Goal: Information Seeking & Learning: Check status

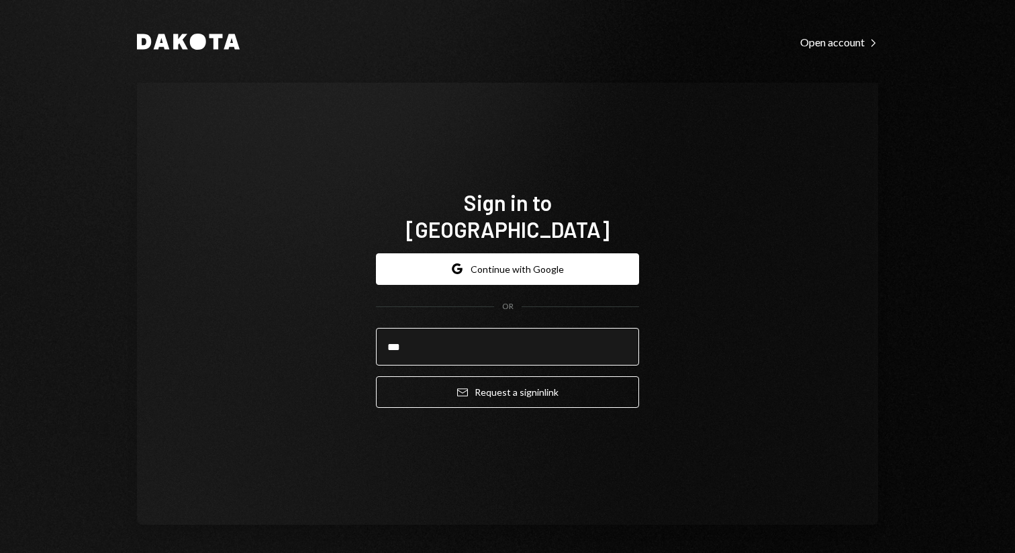
type input "**********"
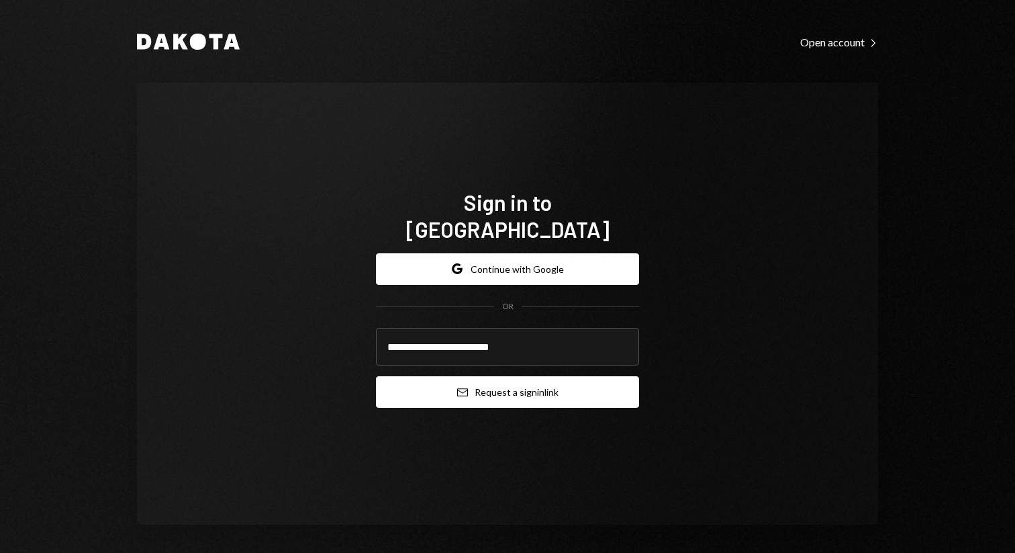
click at [477, 379] on button "Email Request a sign in link" at bounding box center [507, 392] width 263 height 32
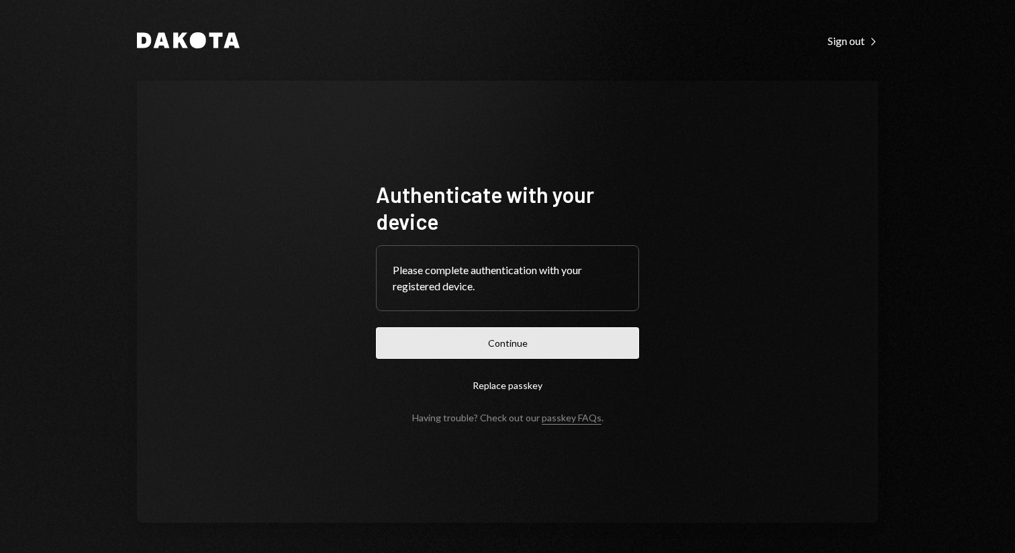
click at [549, 345] on button "Continue" at bounding box center [507, 343] width 263 height 32
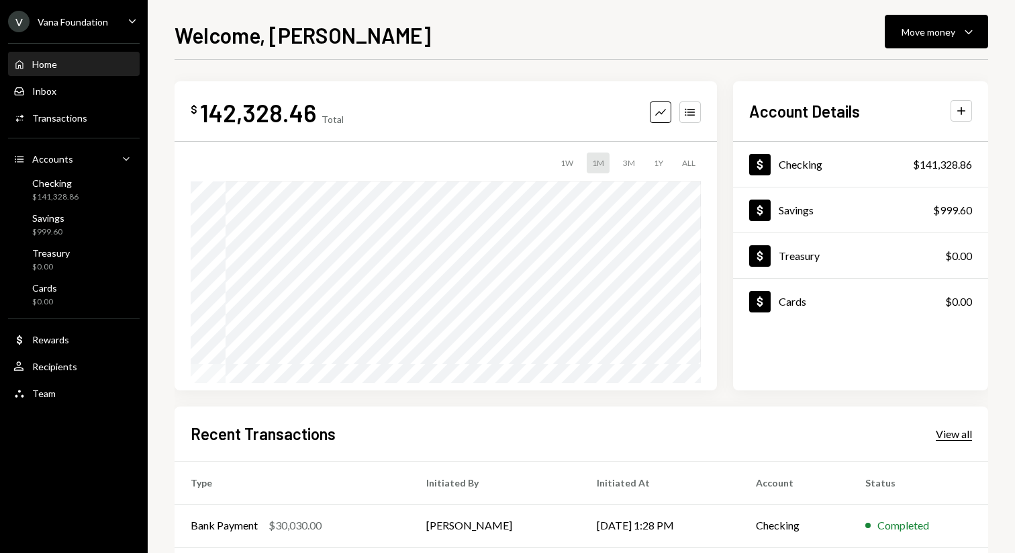
click at [953, 441] on div "View all" at bounding box center [954, 433] width 36 height 13
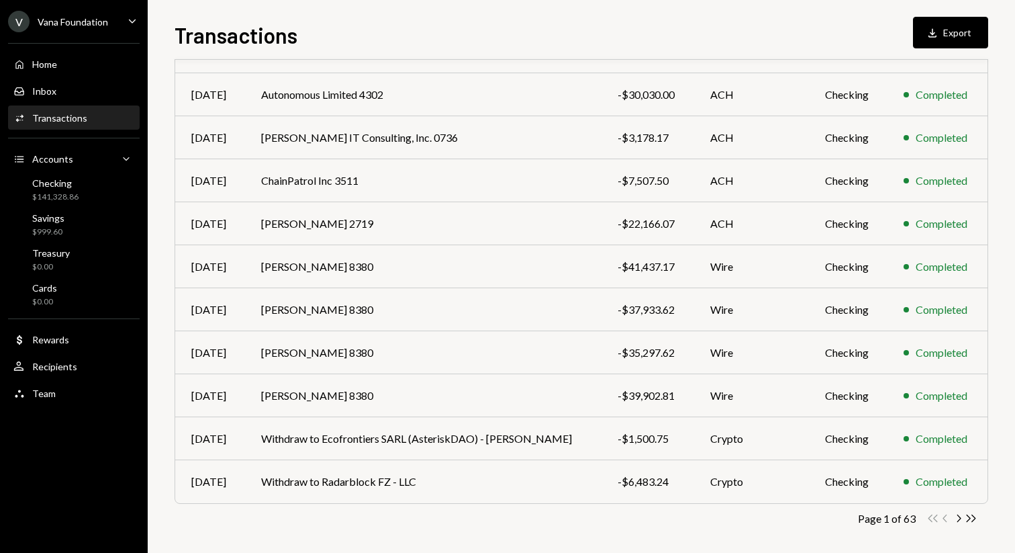
scroll to position [148, 0]
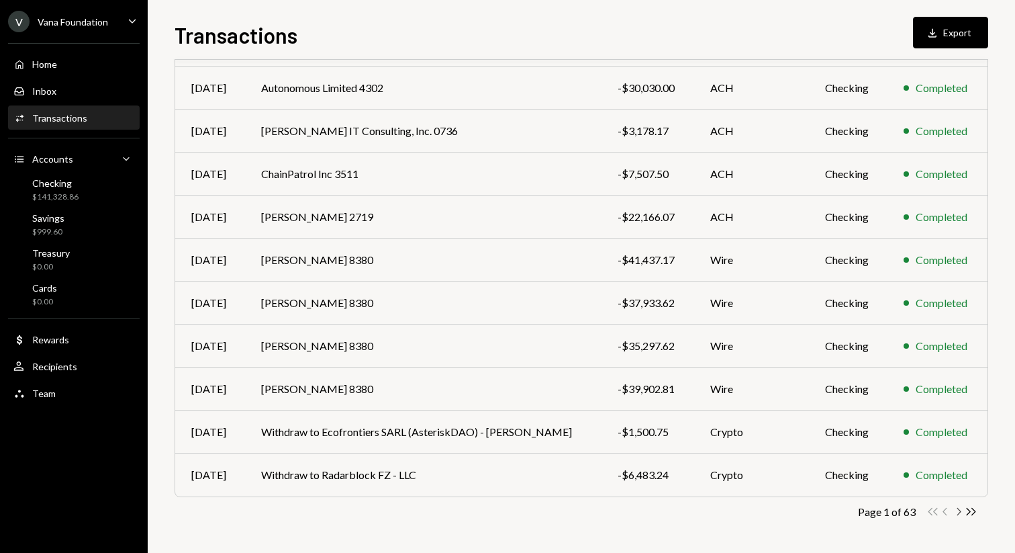
click at [960, 509] on icon "Chevron Right" at bounding box center [958, 511] width 13 height 13
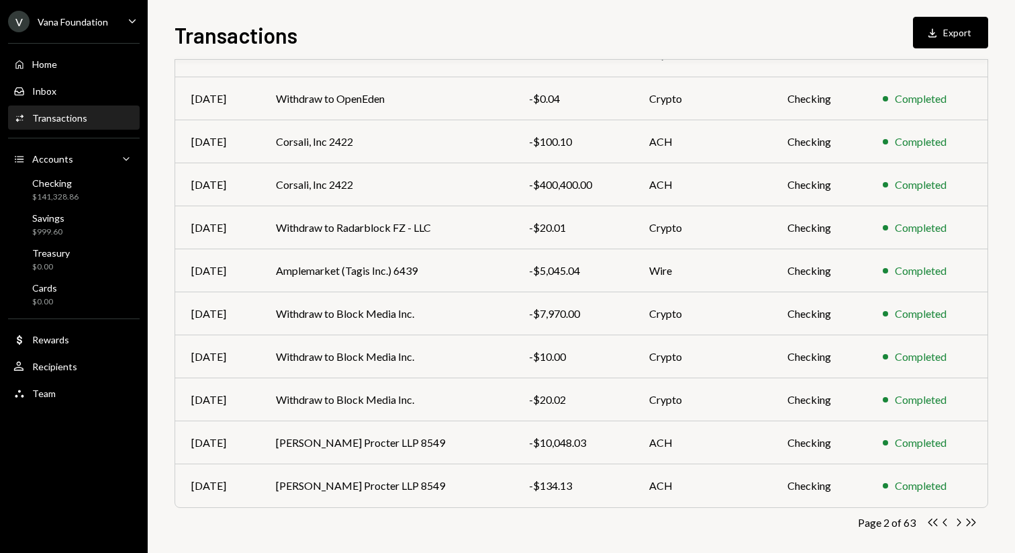
scroll to position [136, 0]
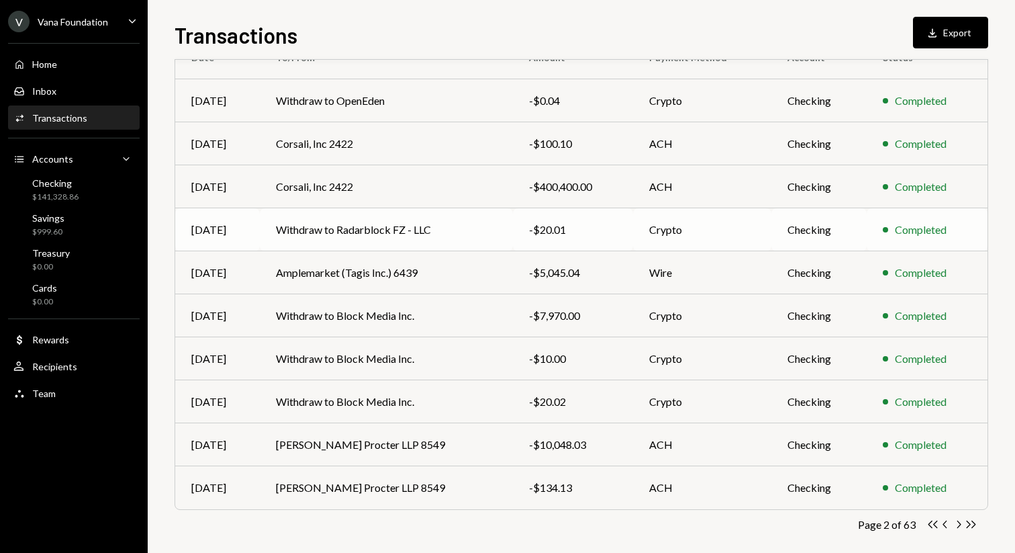
click at [372, 225] on td "Withdraw to Radarblock FZ - LLC" at bounding box center [386, 229] width 253 height 43
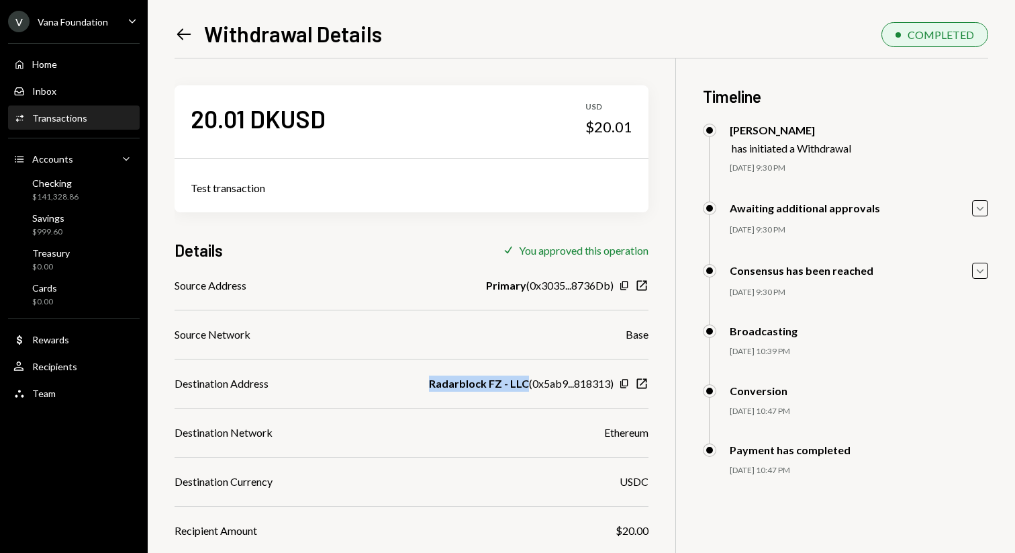
drag, startPoint x: 430, startPoint y: 384, endPoint x: 522, endPoint y: 385, distance: 92.0
click at [522, 385] on b "Radarblock FZ - LLC" at bounding box center [479, 383] width 100 height 16
copy b "Radarblock FZ - LLC"
drag, startPoint x: 640, startPoint y: 122, endPoint x: 598, endPoint y: 122, distance: 41.6
click at [598, 122] on div "20.01 DKUSD USD $20.01" at bounding box center [412, 118] width 474 height 67
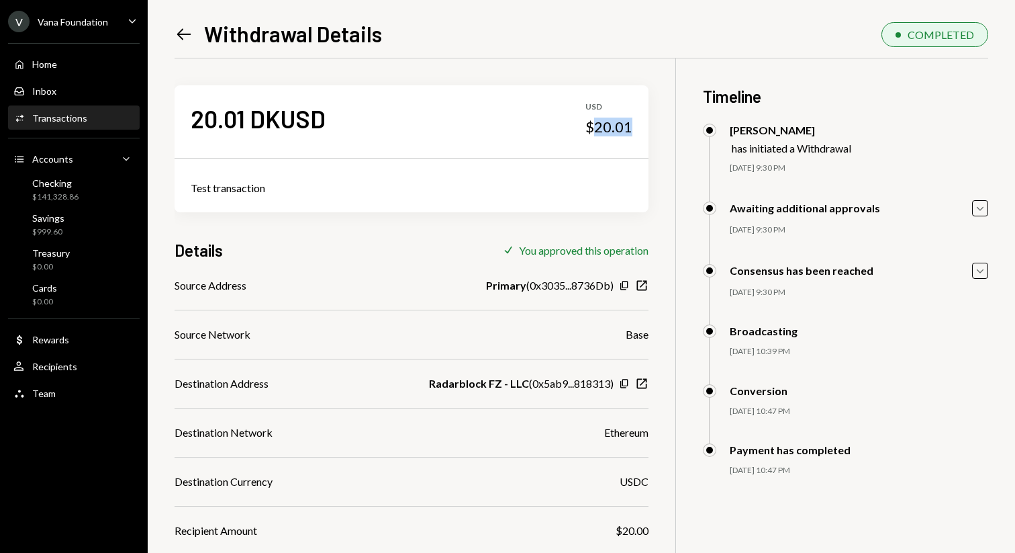
copy div "20.01"
click at [185, 34] on icon at bounding box center [184, 34] width 14 height 11
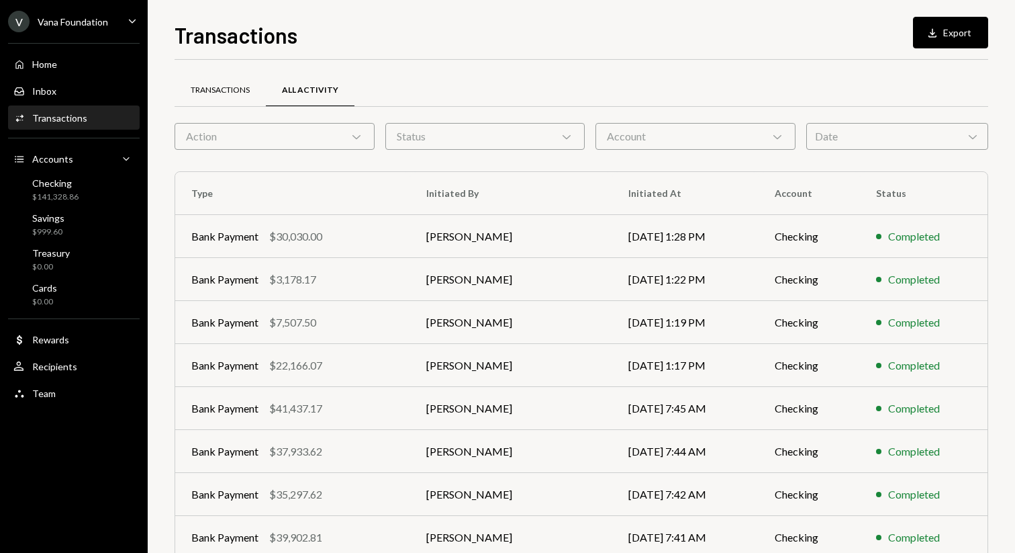
click at [234, 86] on div "Transactions" at bounding box center [220, 90] width 59 height 11
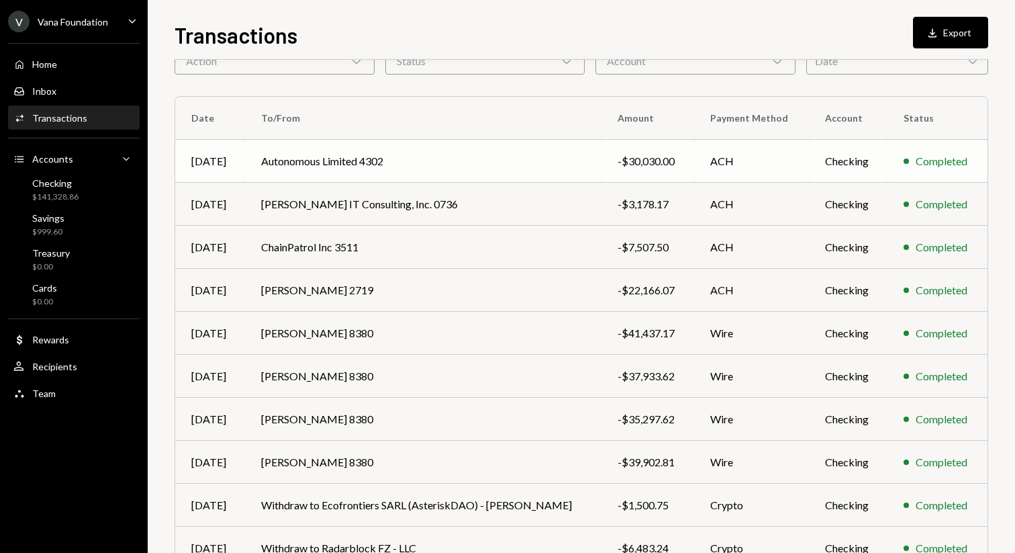
scroll to position [148, 0]
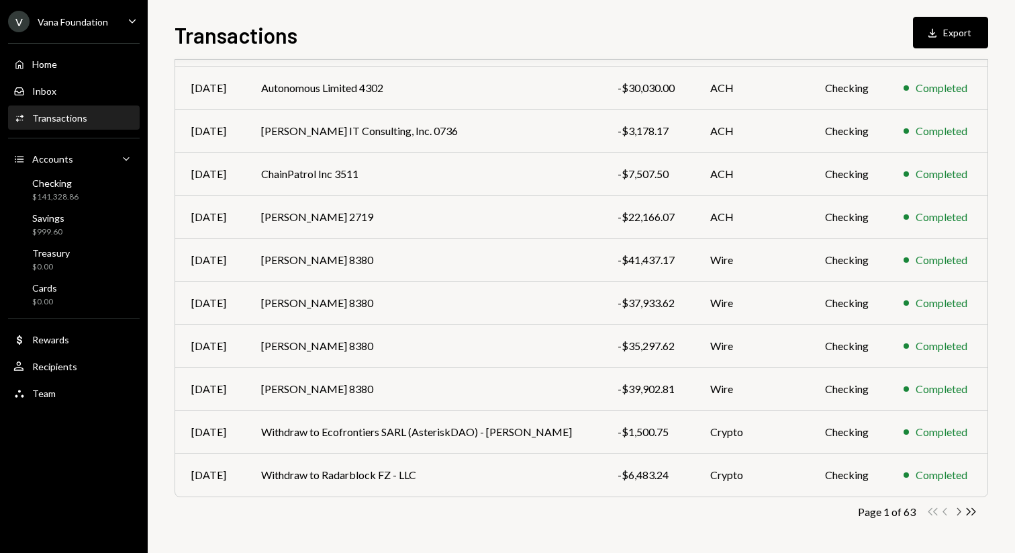
click at [959, 508] on icon "Chevron Right" at bounding box center [958, 511] width 13 height 13
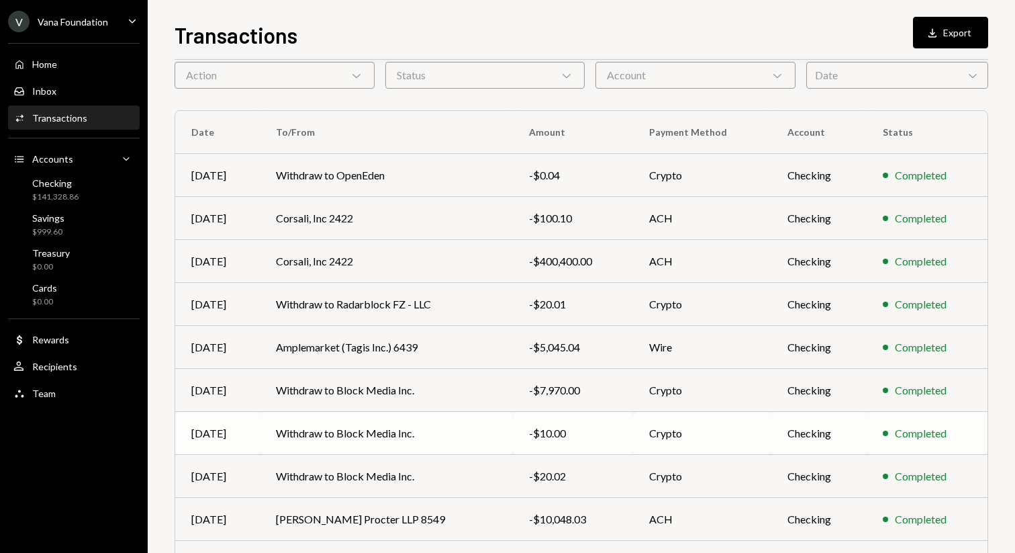
scroll to position [58, 0]
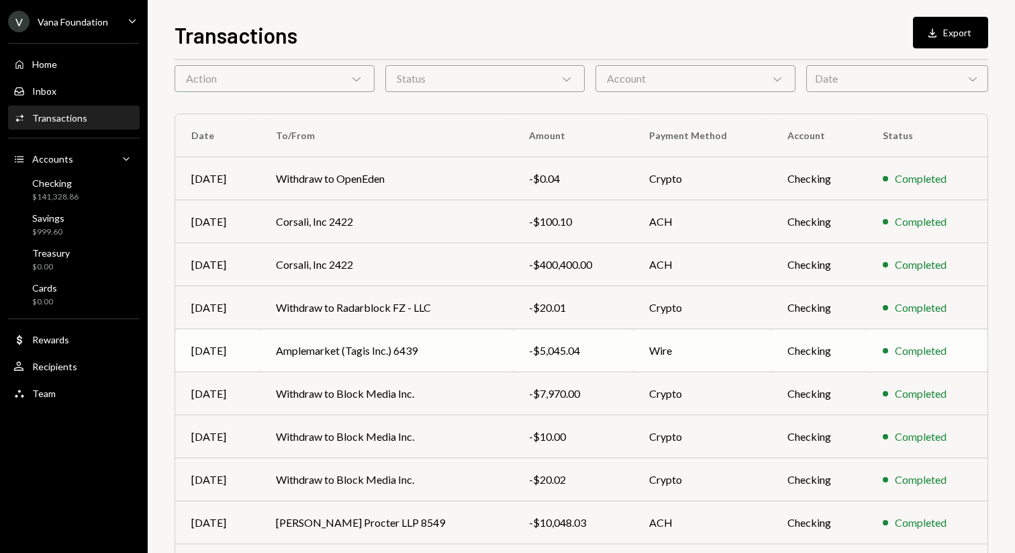
click at [393, 351] on td "Amplemarket (Tagis Inc.) 6439" at bounding box center [386, 350] width 253 height 43
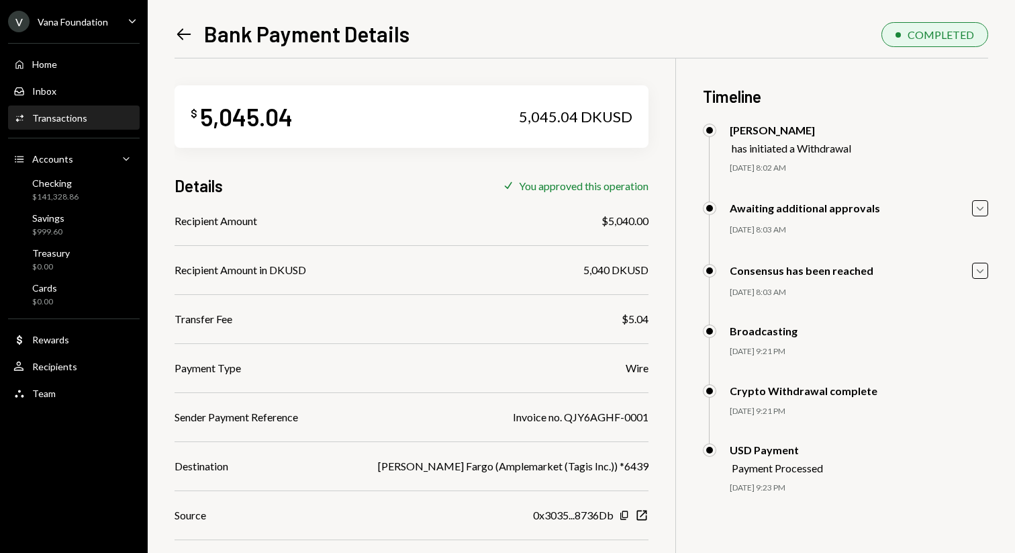
click at [185, 30] on icon "Left Arrow" at bounding box center [184, 34] width 19 height 19
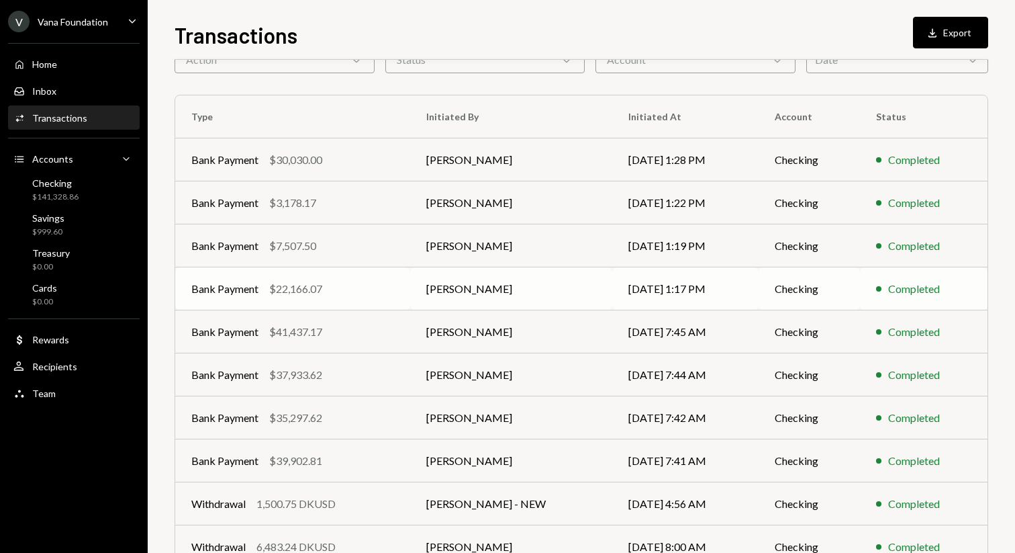
scroll to position [148, 0]
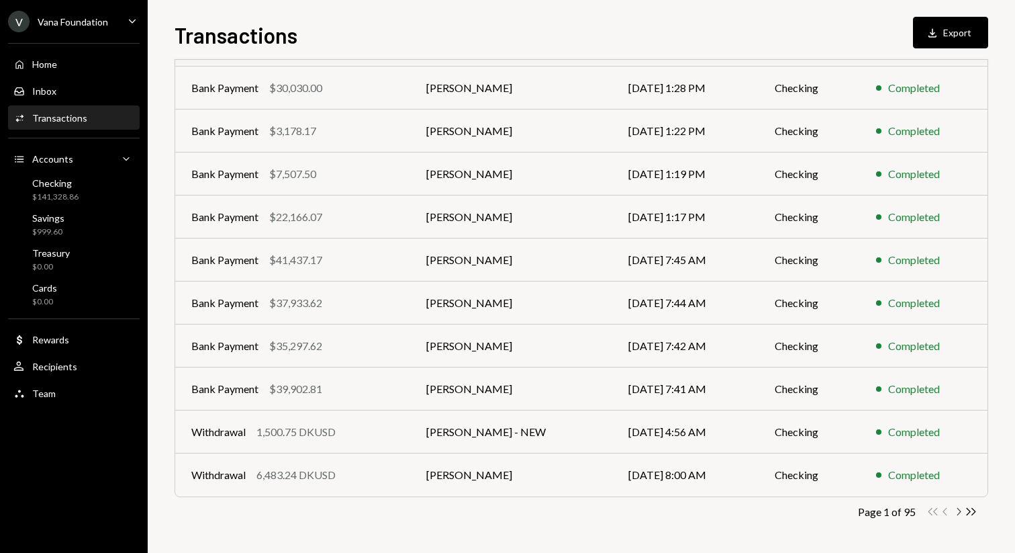
click at [961, 510] on icon "Chevron Right" at bounding box center [958, 511] width 13 height 13
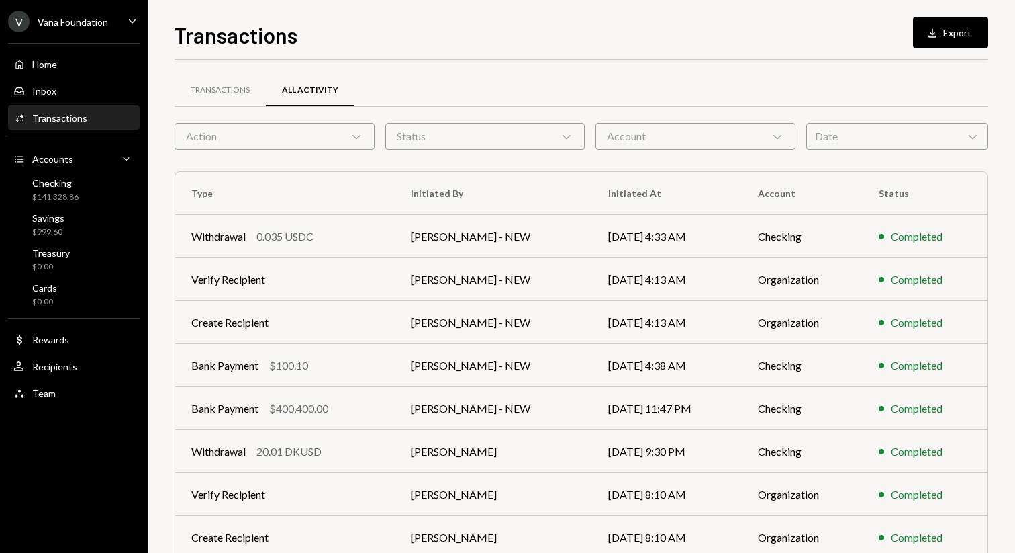
scroll to position [148, 0]
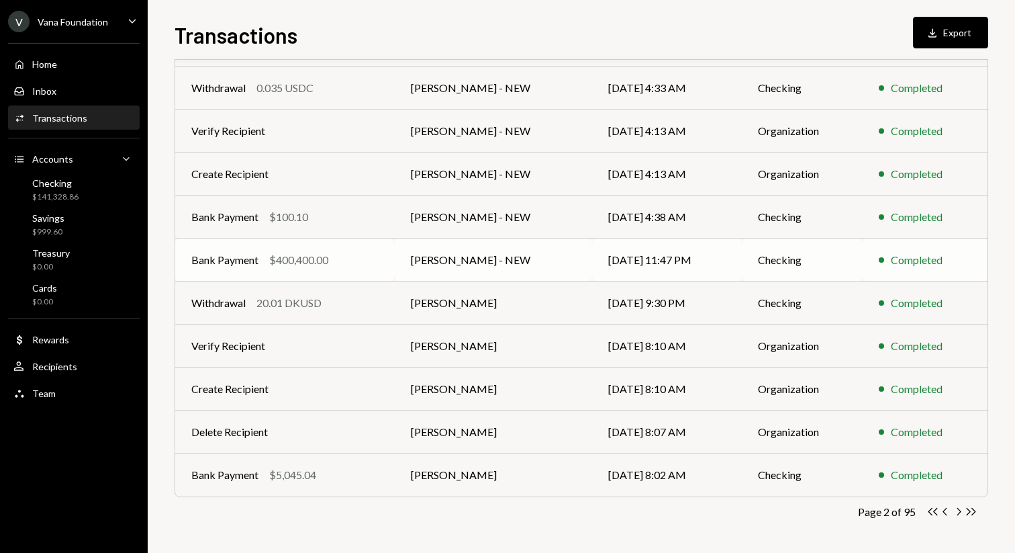
click at [355, 265] on div "Bank Payment $400,400.00" at bounding box center [284, 260] width 187 height 16
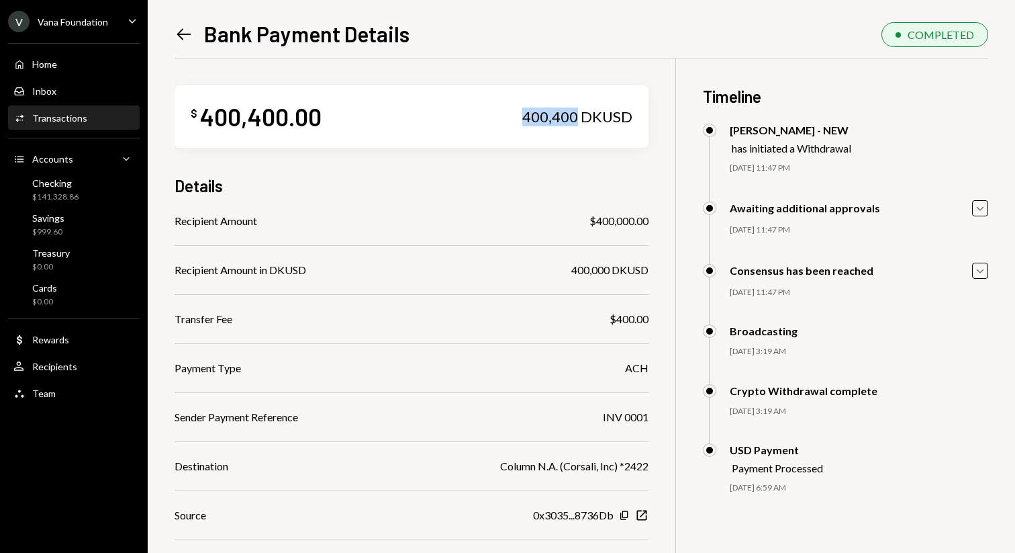
drag, startPoint x: 524, startPoint y: 116, endPoint x: 578, endPoint y: 111, distance: 54.6
click at [578, 111] on div "400,400 DKUSD" at bounding box center [577, 116] width 110 height 19
copy div "400,400"
drag, startPoint x: 604, startPoint y: 418, endPoint x: 653, endPoint y: 409, distance: 50.6
click at [654, 410] on div "$ 400,400.00 400,400 DKUSD Details Recipient Amount $400,000.00 Recipient Amoun…" at bounding box center [582, 364] width 814 height 612
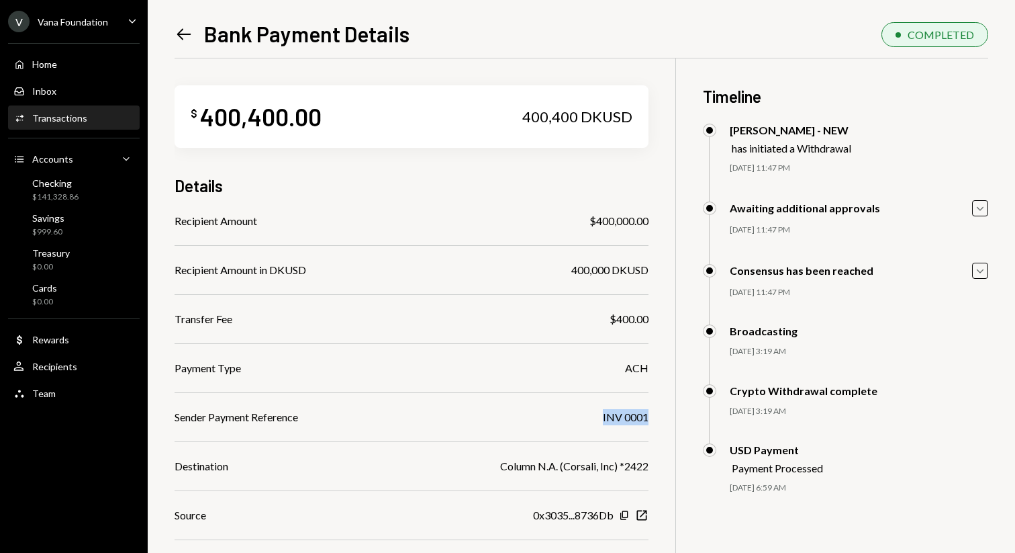
copy div "INV 0001"
drag, startPoint x: 565, startPoint y: 464, endPoint x: 612, endPoint y: 460, distance: 46.5
click at [612, 461] on div "Column N.A. (Corsali, Inc) *2422" at bounding box center [574, 466] width 148 height 16
copy div "Corsali, Inc"
click at [181, 36] on icon at bounding box center [184, 34] width 14 height 11
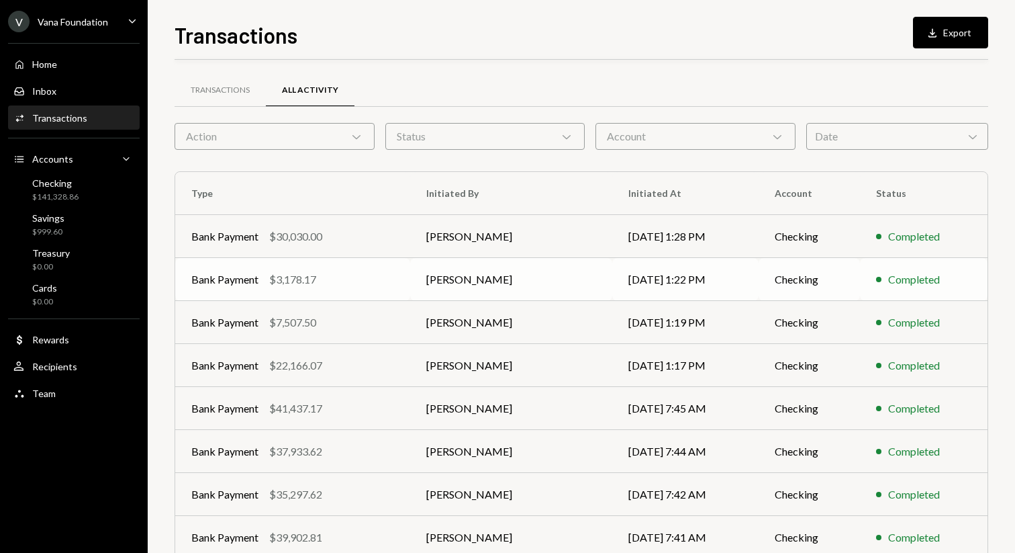
scroll to position [148, 0]
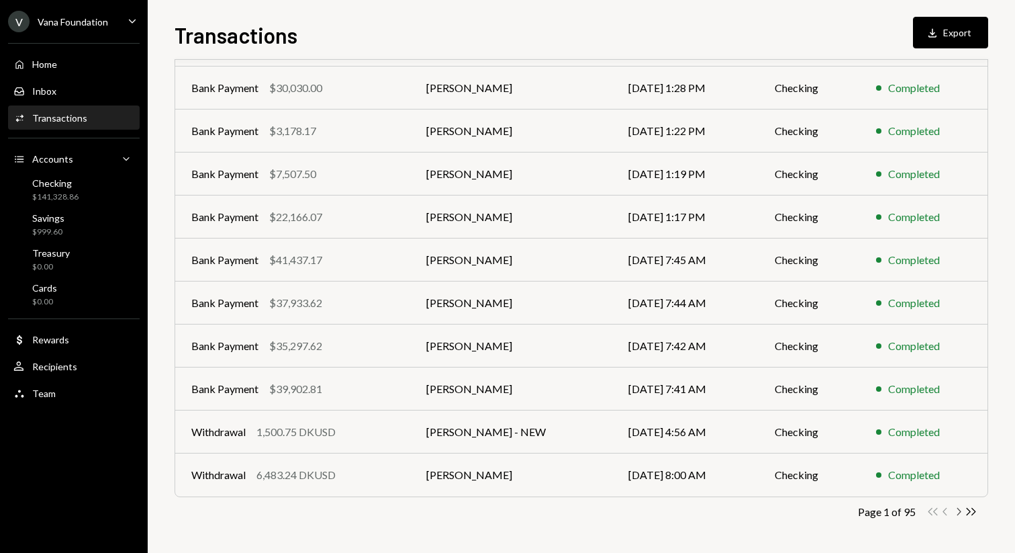
click at [960, 512] on icon "Chevron Right" at bounding box center [958, 511] width 13 height 13
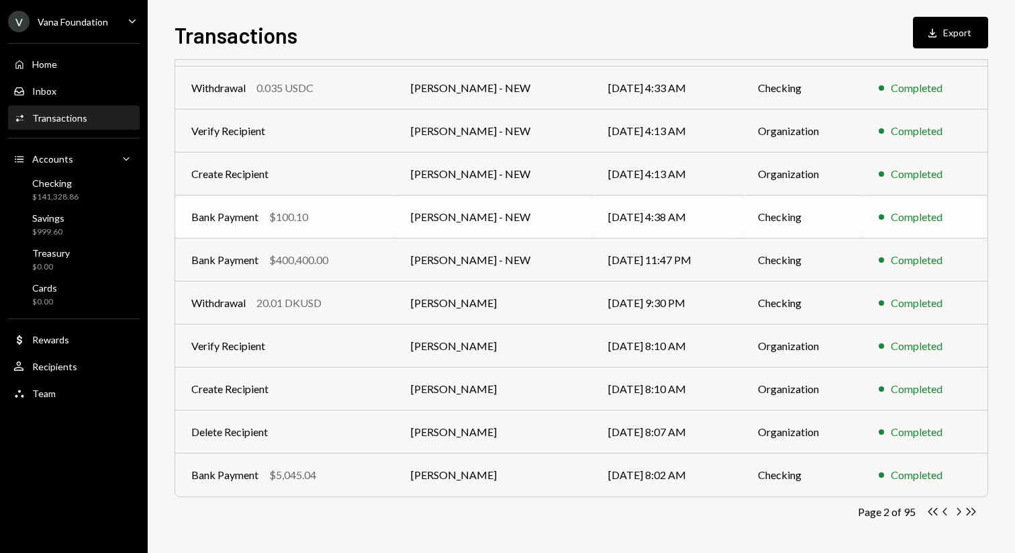
click at [485, 210] on td "[PERSON_NAME] - NEW" at bounding box center [493, 216] width 197 height 43
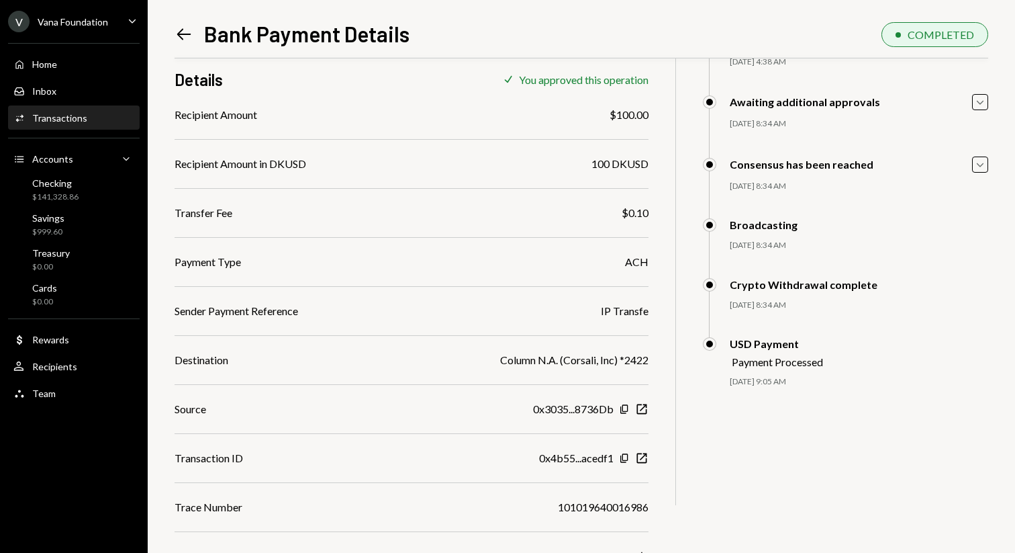
scroll to position [118, 0]
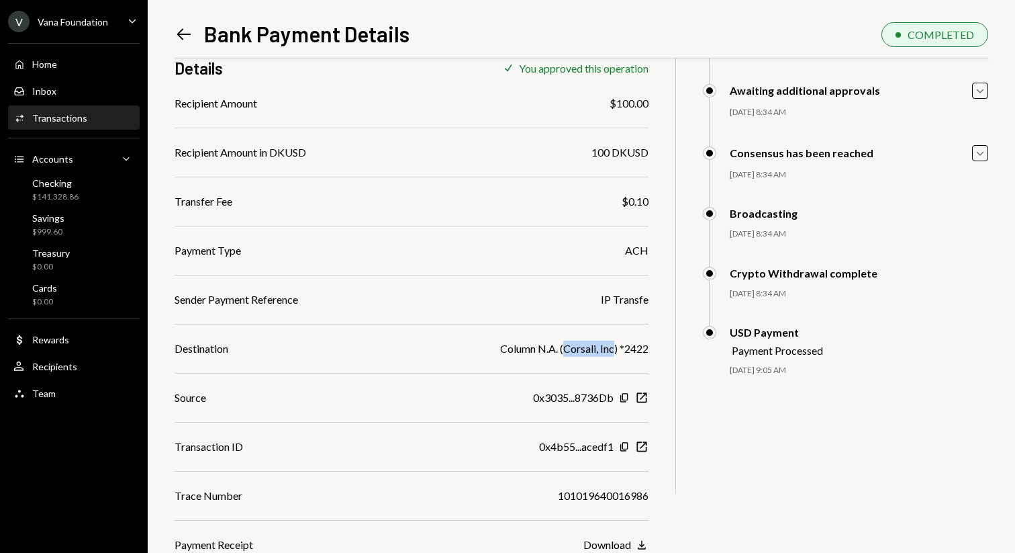
drag, startPoint x: 614, startPoint y: 350, endPoint x: 565, endPoint y: 342, distance: 49.6
click at [565, 342] on div "Column N.A. (Corsali, Inc) *2422" at bounding box center [574, 348] width 148 height 16
copy div "Corsali, Inc"
click at [184, 38] on icon "Left Arrow" at bounding box center [184, 34] width 19 height 19
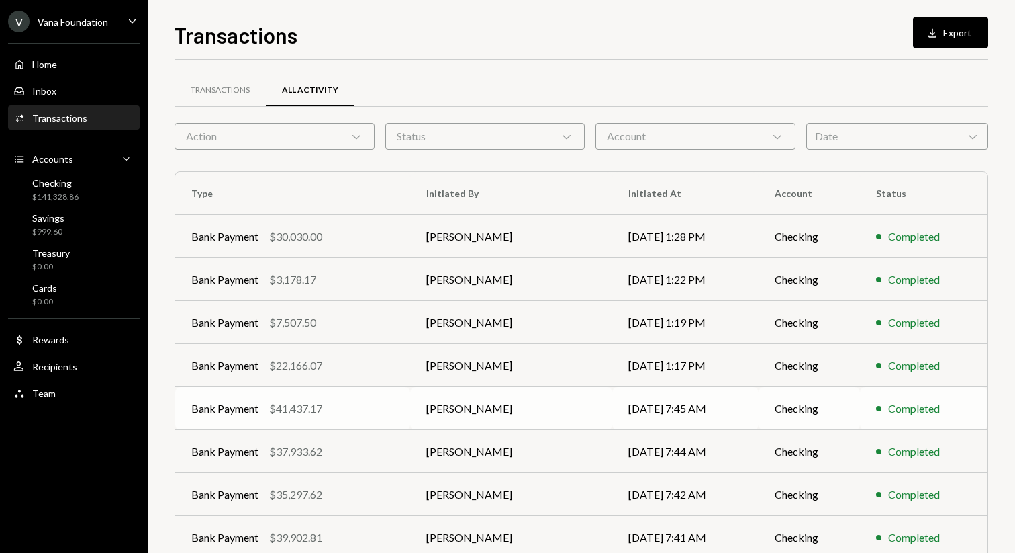
scroll to position [148, 0]
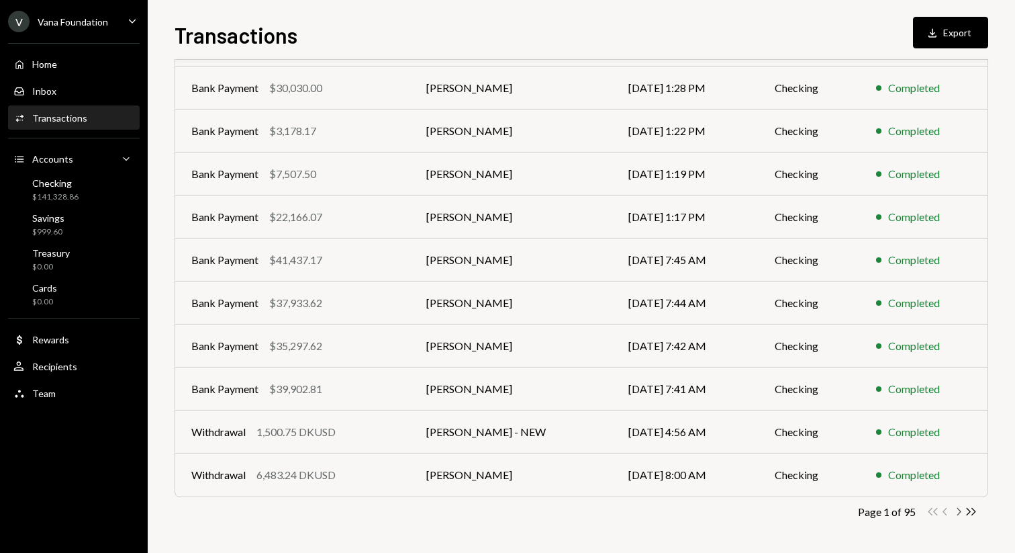
click at [960, 512] on icon "button" at bounding box center [960, 511] width 4 height 7
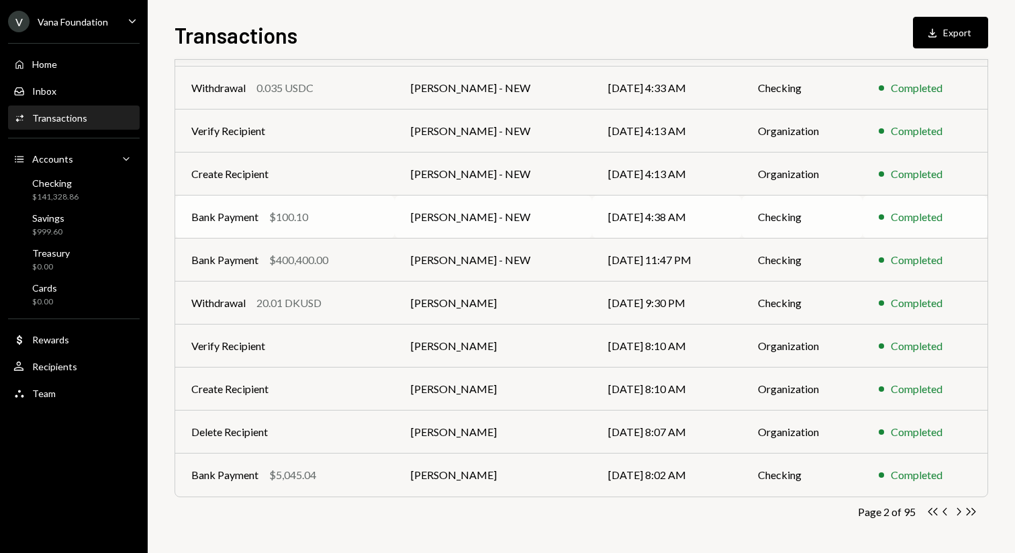
click at [793, 224] on td "Checking" at bounding box center [802, 216] width 121 height 43
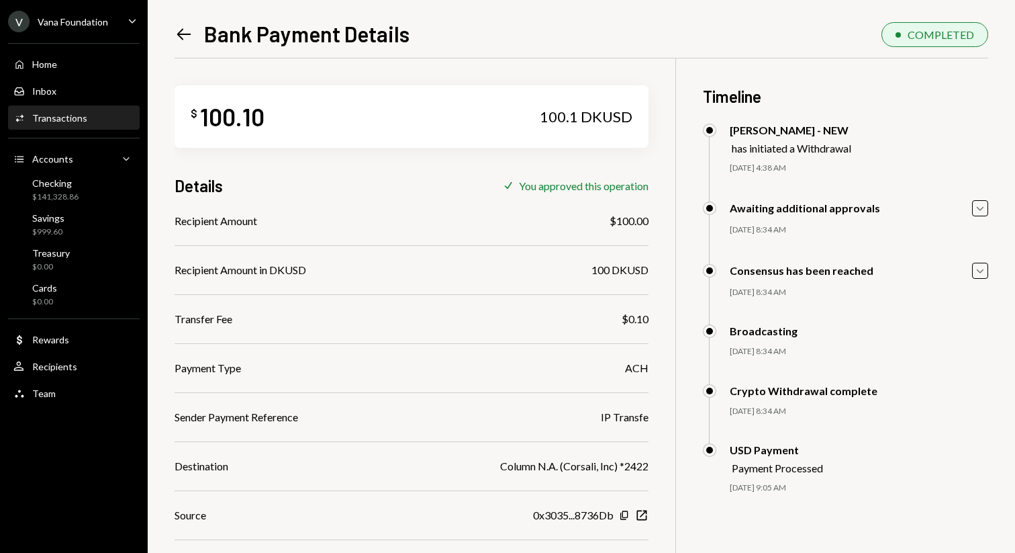
click at [176, 36] on icon "Left Arrow" at bounding box center [184, 34] width 19 height 19
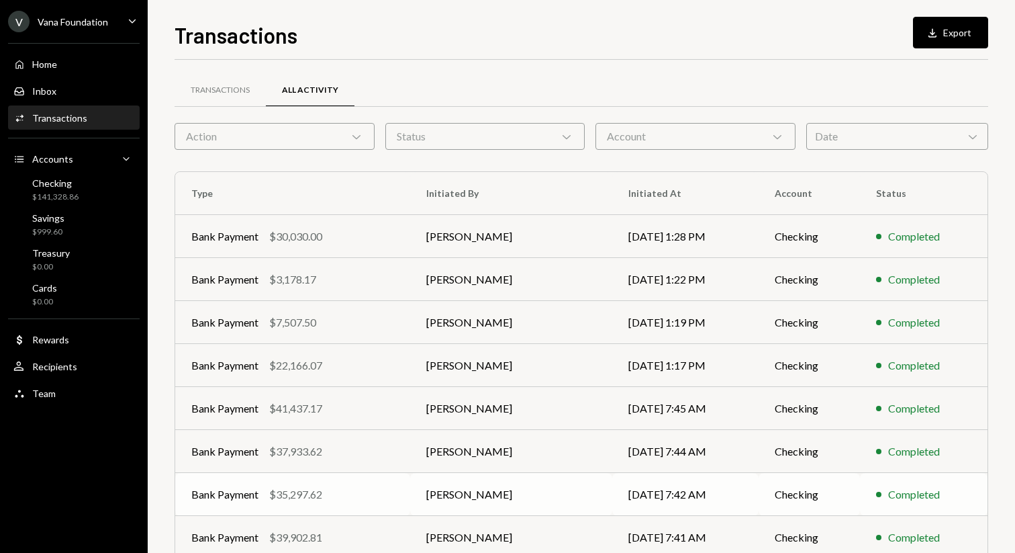
scroll to position [148, 0]
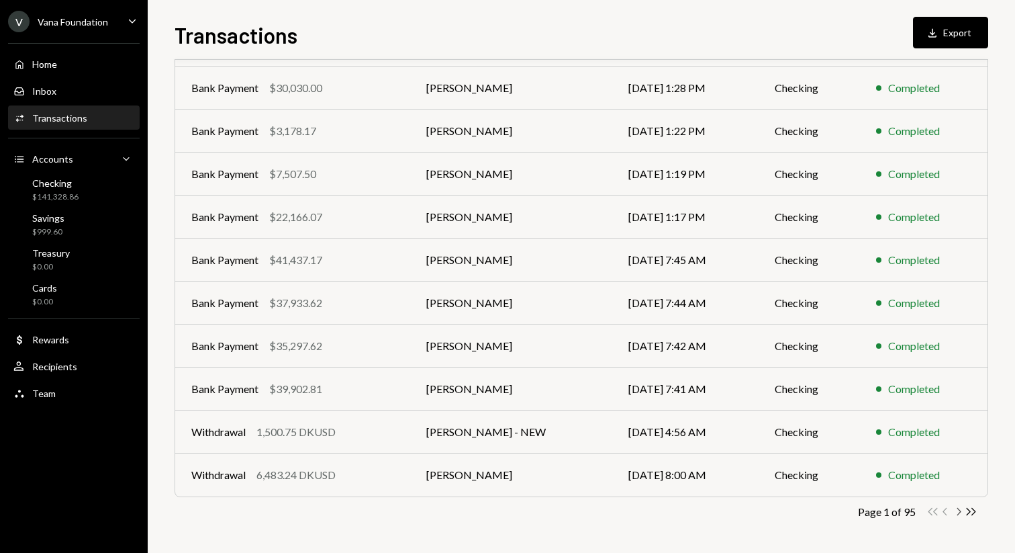
click at [956, 510] on icon "Chevron Right" at bounding box center [958, 511] width 13 height 13
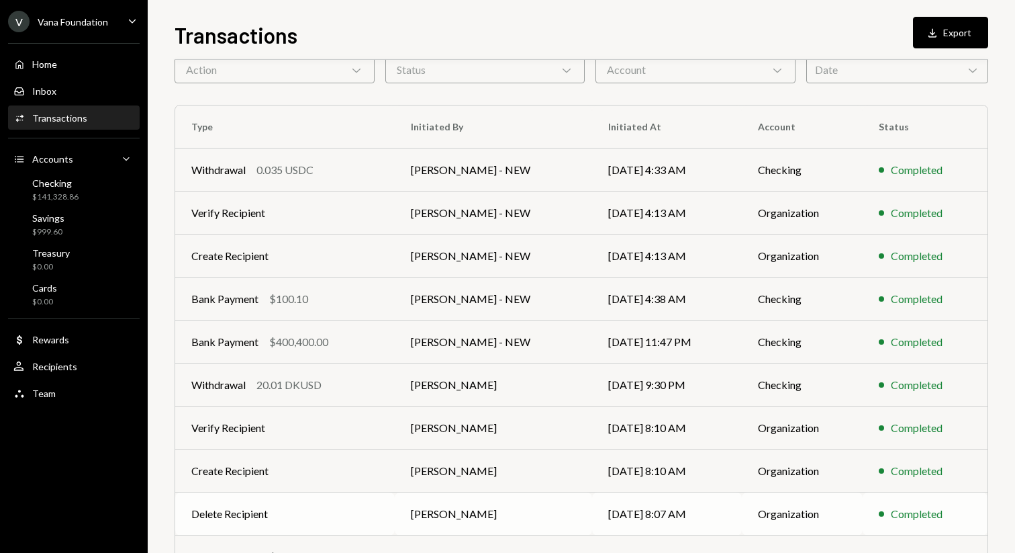
scroll to position [0, 0]
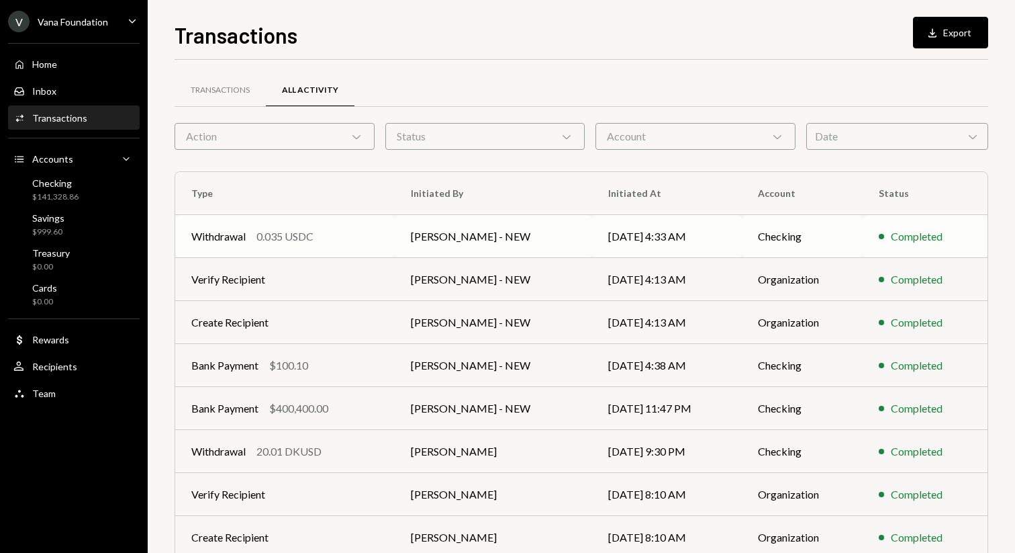
click at [788, 240] on td "Checking" at bounding box center [802, 236] width 121 height 43
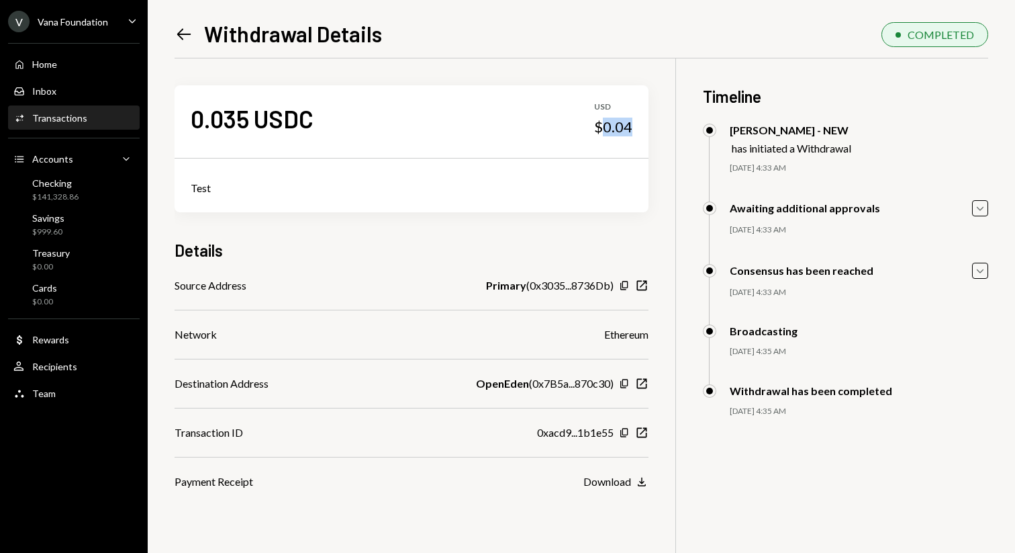
drag, startPoint x: 603, startPoint y: 126, endPoint x: 633, endPoint y: 129, distance: 29.7
click at [635, 129] on div "0.035 USDC USD $0.04" at bounding box center [412, 118] width 474 height 67
copy div "0.04"
drag, startPoint x: 475, startPoint y: 381, endPoint x: 524, endPoint y: 381, distance: 49.7
click at [524, 381] on b "OpenEden" at bounding box center [502, 383] width 53 height 16
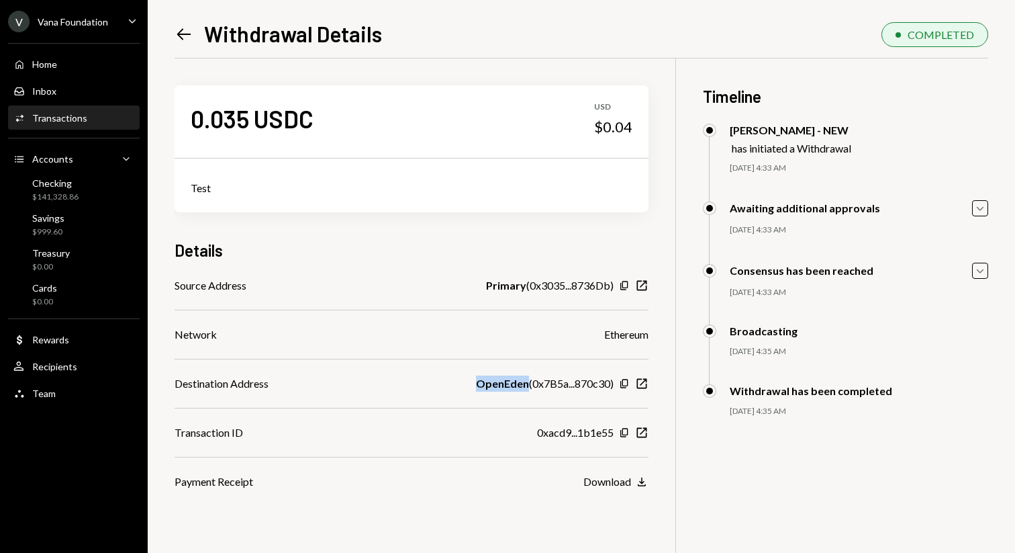
copy b "OpenEden"
click at [181, 40] on icon "Left Arrow" at bounding box center [184, 34] width 19 height 19
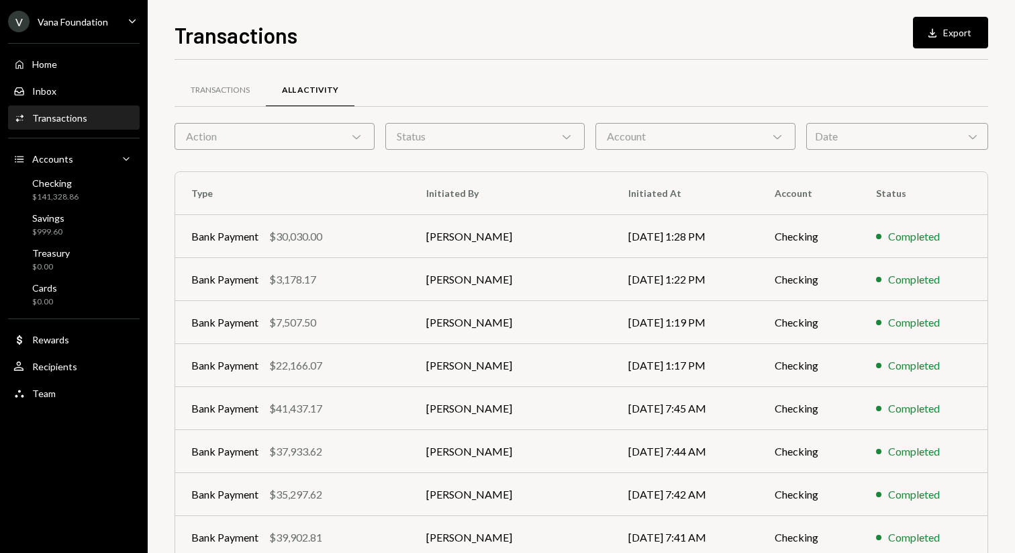
scroll to position [148, 0]
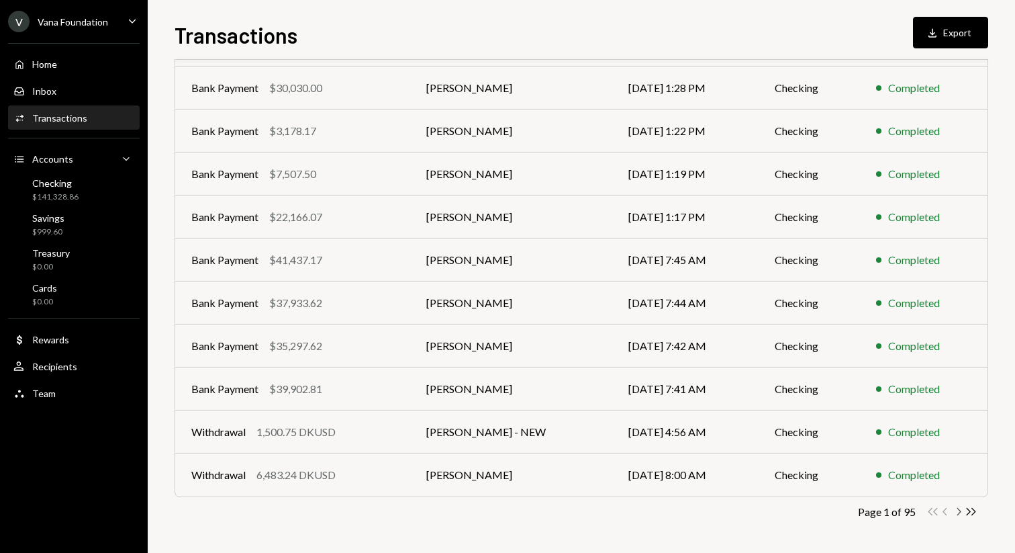
click at [962, 514] on icon "Chevron Right" at bounding box center [958, 511] width 13 height 13
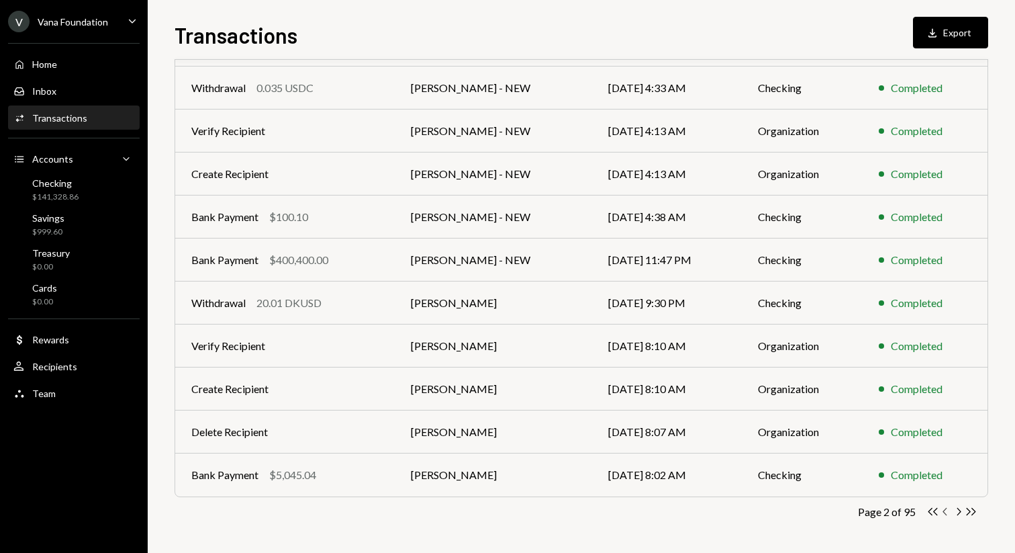
click at [945, 509] on icon "button" at bounding box center [945, 511] width 4 height 7
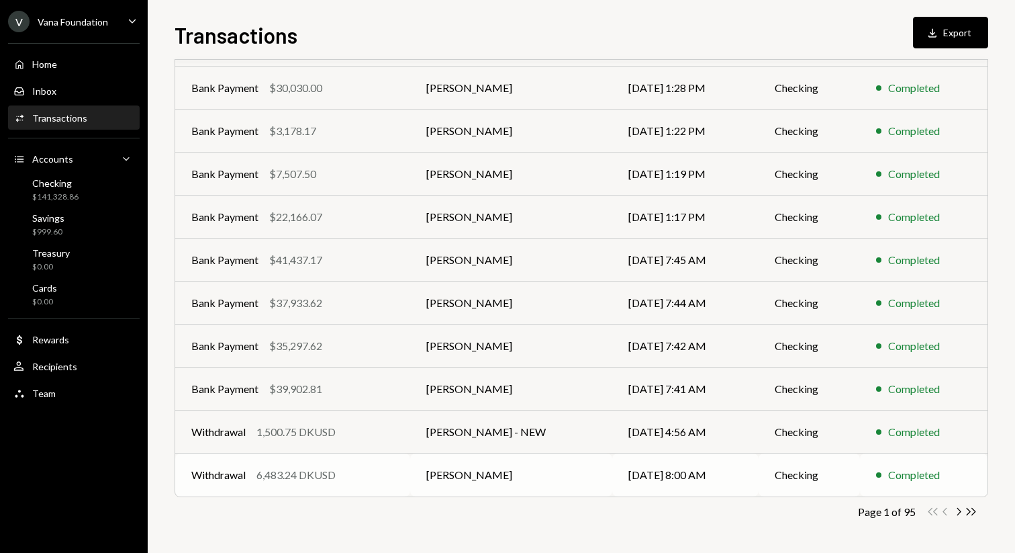
click at [675, 479] on td "09/25/25 8:00 AM" at bounding box center [685, 474] width 146 height 43
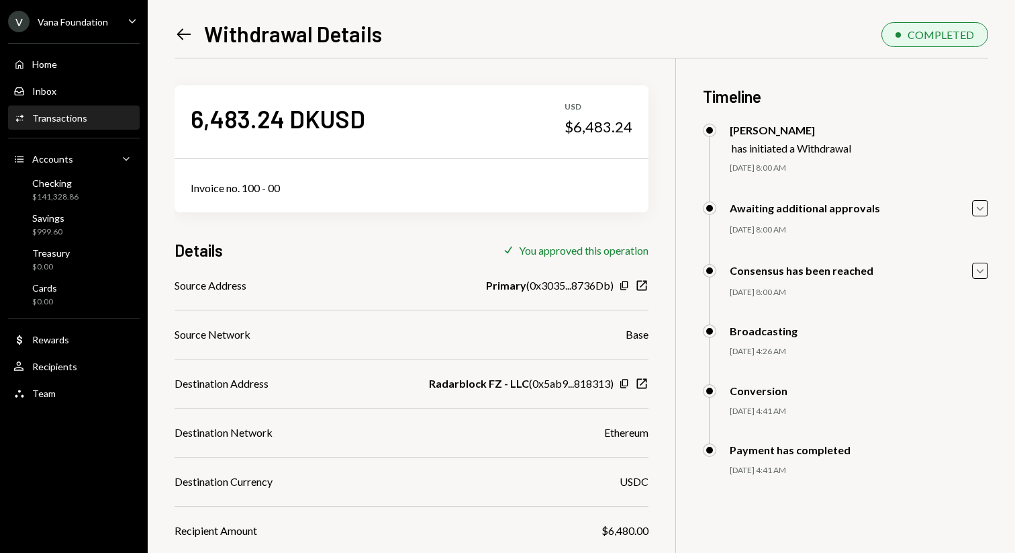
click at [365, 124] on div "6,483.24 DKUSD USD $6,483.24" at bounding box center [412, 118] width 474 height 67
drag, startPoint x: 579, startPoint y: 120, endPoint x: 639, endPoint y: 122, distance: 60.5
click at [639, 122] on div "6,483.24 DKUSD USD $6,483.24" at bounding box center [412, 118] width 474 height 67
click at [580, 127] on div "$6,483.24" at bounding box center [599, 127] width 68 height 19
drag, startPoint x: 577, startPoint y: 127, endPoint x: 649, endPoint y: 124, distance: 71.2
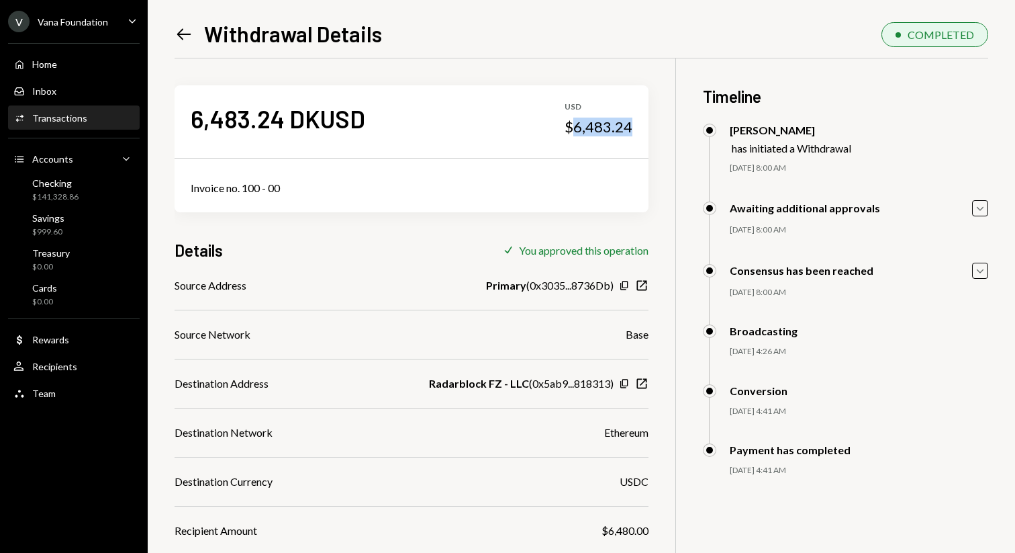
click at [650, 125] on div "6,483.24 DKUSD USD $6,483.24 Invoice no. 100 - 00 Details Check You approved th…" at bounding box center [582, 420] width 814 height 725
copy div "6,483.24"
drag, startPoint x: 431, startPoint y: 382, endPoint x: 518, endPoint y: 379, distance: 87.3
click at [521, 380] on b "Radarblock FZ - LLC" at bounding box center [479, 383] width 100 height 16
click at [440, 383] on b "Radarblock FZ - LLC" at bounding box center [479, 383] width 100 height 16
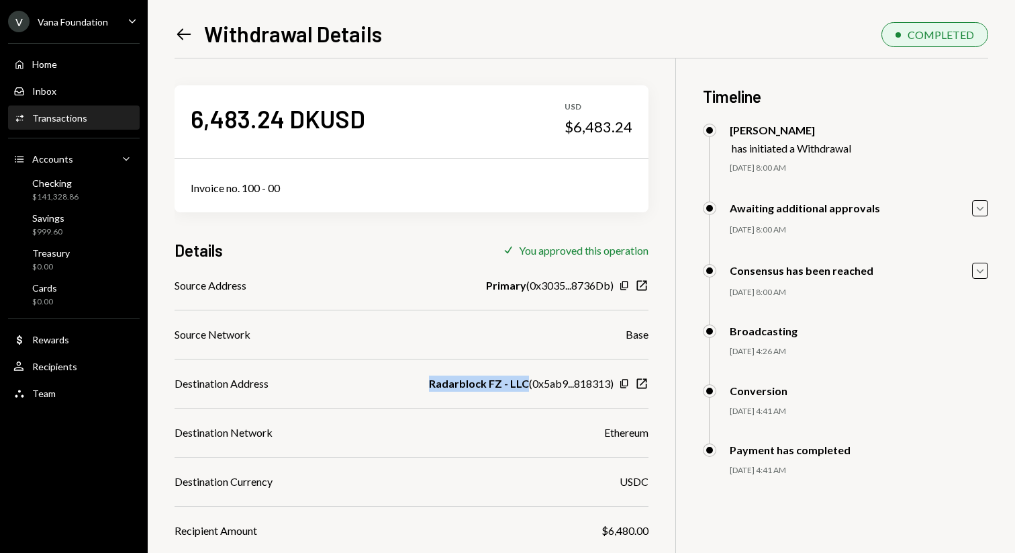
drag, startPoint x: 432, startPoint y: 383, endPoint x: 523, endPoint y: 383, distance: 90.7
click at [524, 384] on b "Radarblock FZ - LLC" at bounding box center [479, 383] width 100 height 16
copy b "Radarblock FZ - LLC"
drag, startPoint x: 297, startPoint y: 188, endPoint x: 189, endPoint y: 189, distance: 107.4
click at [189, 189] on div "Invoice no. 100 - 00" at bounding box center [412, 188] width 474 height 48
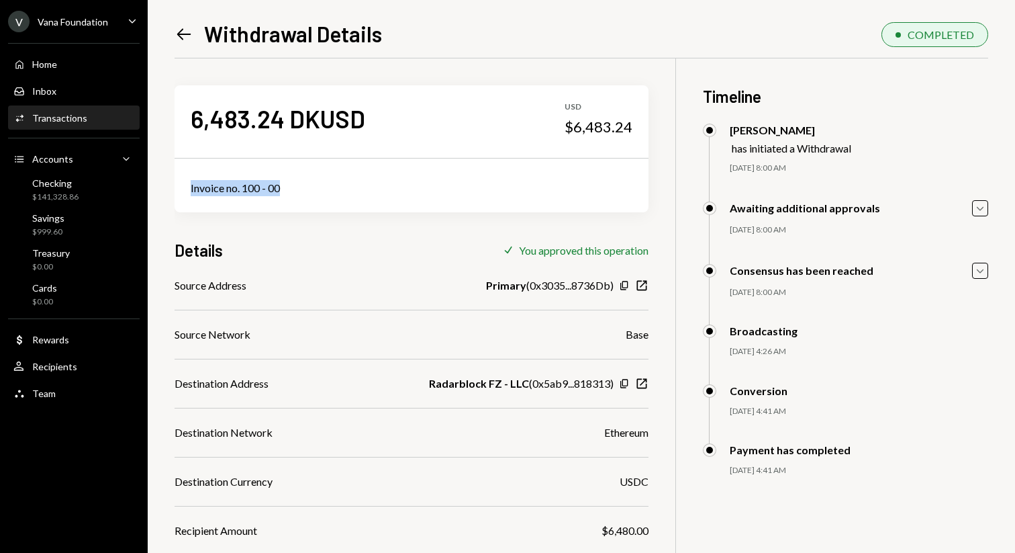
copy div "Invoice no. 100 - 00"
click at [190, 34] on icon at bounding box center [184, 34] width 14 height 11
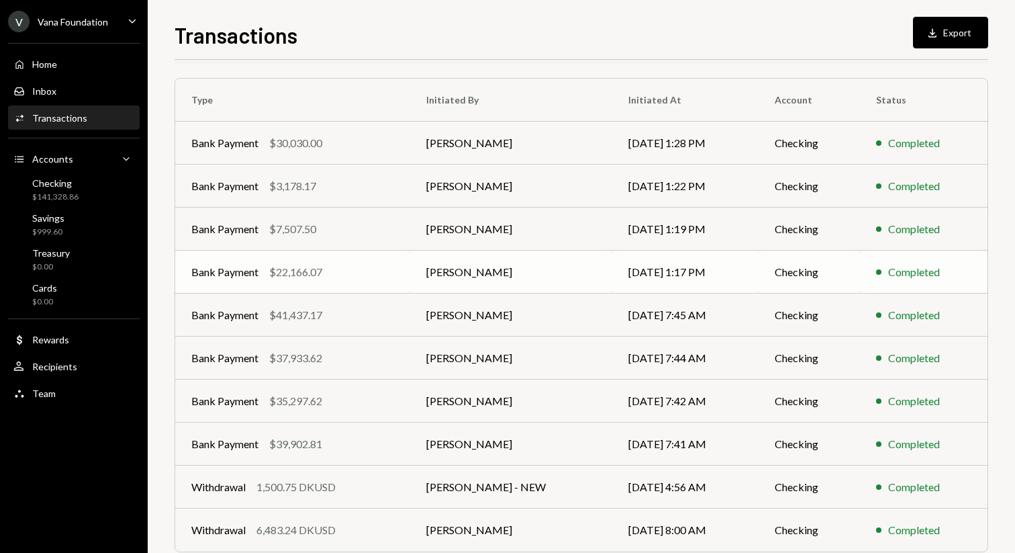
scroll to position [148, 0]
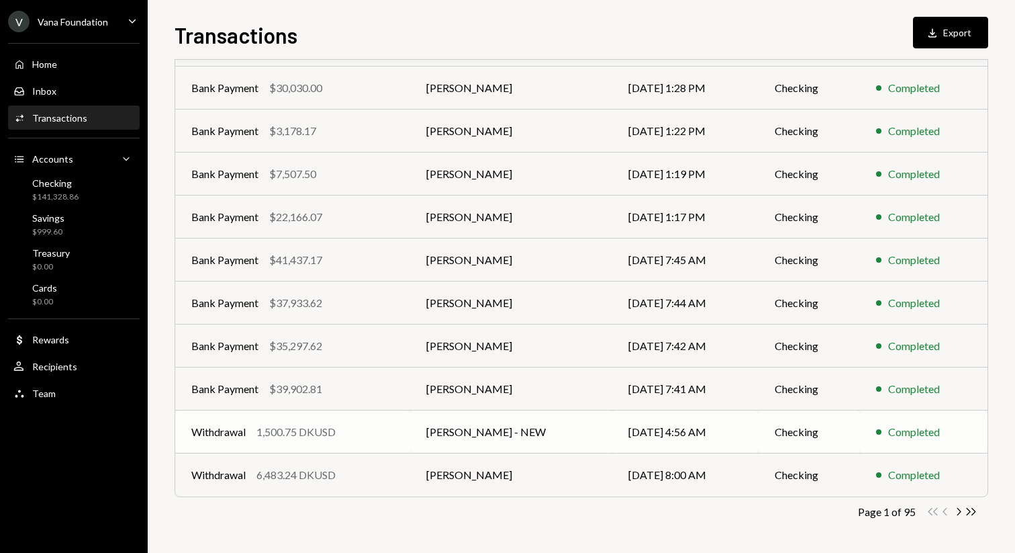
click at [373, 424] on div "Withdrawal 1,500.75 DKUSD" at bounding box center [292, 432] width 203 height 16
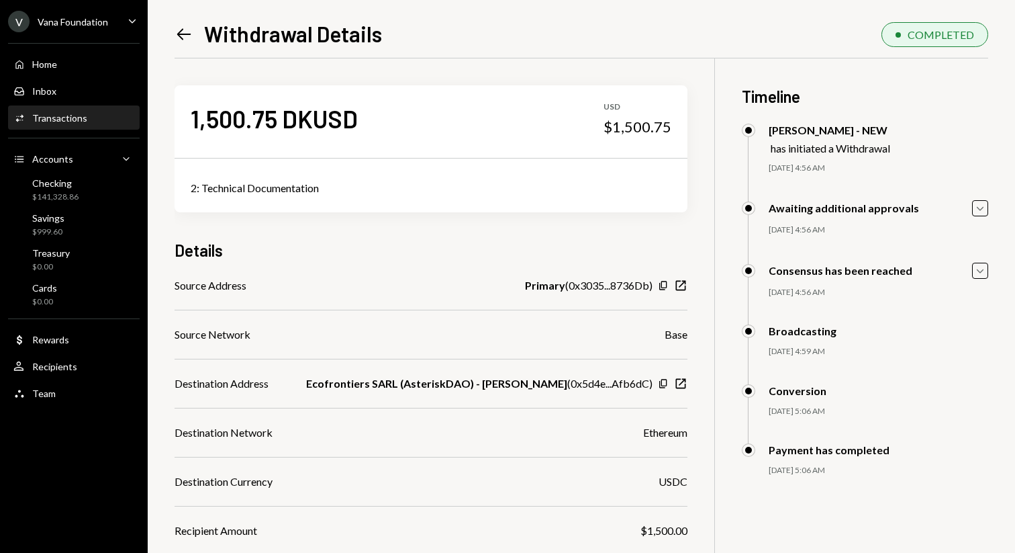
drag, startPoint x: 322, startPoint y: 378, endPoint x: 566, endPoint y: 378, distance: 243.8
click at [567, 377] on div "Destination Address Ecofrontiers SARL (AsteriskDAO) - Louise Borreani ( 0x5d4e.…" at bounding box center [431, 383] width 513 height 16
copy b "Ecofrontiers SARL (AsteriskDAO) - Louise Borreani"
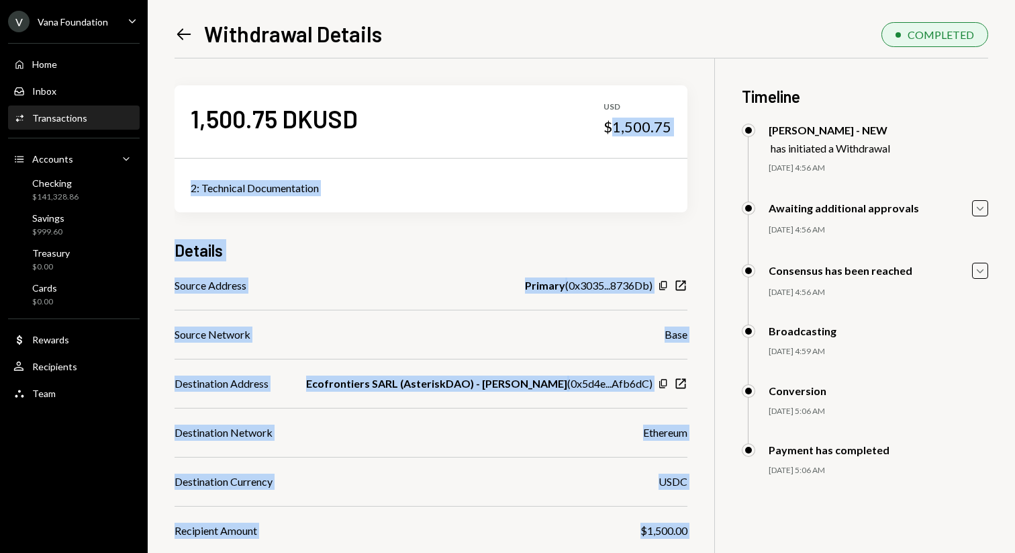
drag, startPoint x: 619, startPoint y: 132, endPoint x: 712, endPoint y: 128, distance: 92.7
click at [712, 128] on div "1,500.75 DKUSD USD $1,500.75 2: Technical Documentation Details Source Address …" at bounding box center [582, 420] width 814 height 725
click at [633, 123] on div "$1,500.75" at bounding box center [638, 127] width 68 height 19
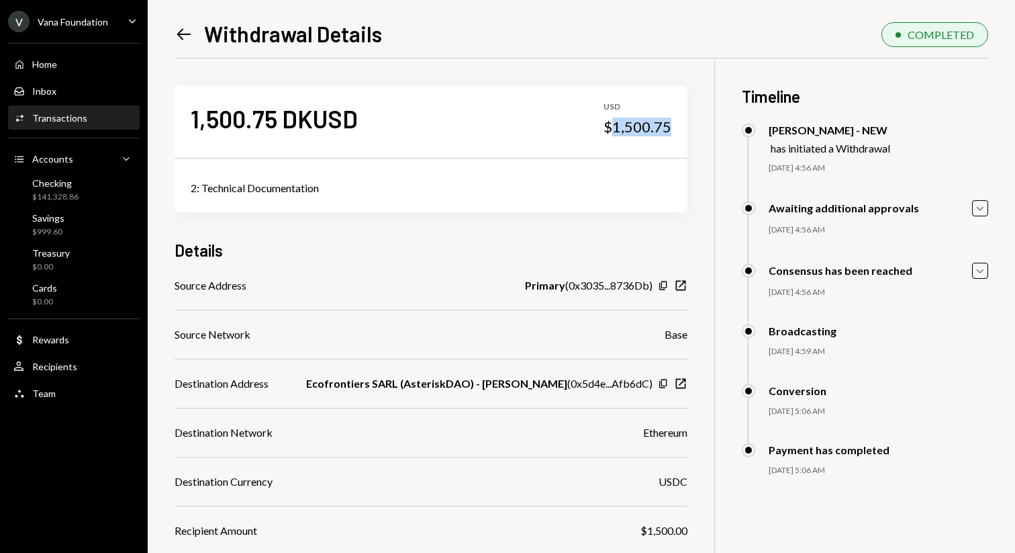
drag, startPoint x: 620, startPoint y: 124, endPoint x: 677, endPoint y: 122, distance: 57.1
click at [677, 122] on div "1,500.75 DKUSD USD $1,500.75" at bounding box center [431, 118] width 513 height 67
copy div "1,500.75"
drag, startPoint x: 191, startPoint y: 189, endPoint x: 322, endPoint y: 185, distance: 131.0
click at [322, 185] on div "2: Technical Documentation" at bounding box center [431, 188] width 481 height 16
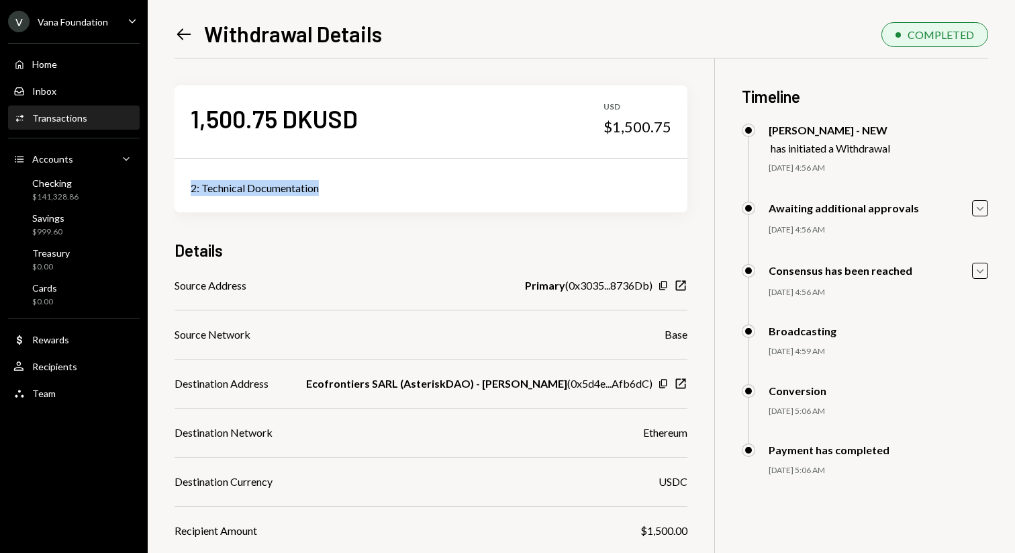
copy div "2: Technical Documentation"
click at [190, 36] on icon "Left Arrow" at bounding box center [184, 34] width 19 height 19
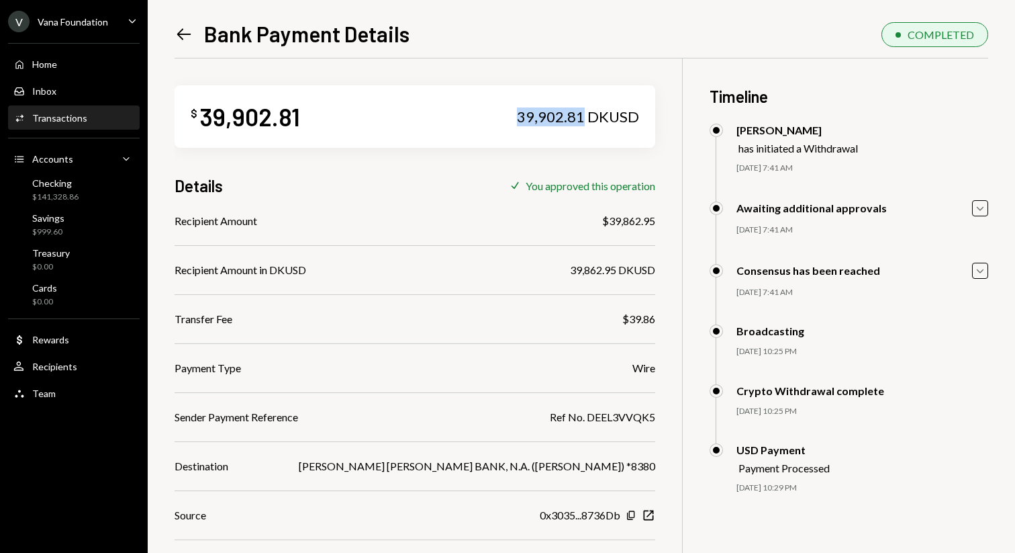
click at [577, 115] on div "$ 39,902.81 39,902.81 DKUSD" at bounding box center [415, 116] width 481 height 62
click at [186, 30] on icon "Left Arrow" at bounding box center [184, 34] width 19 height 19
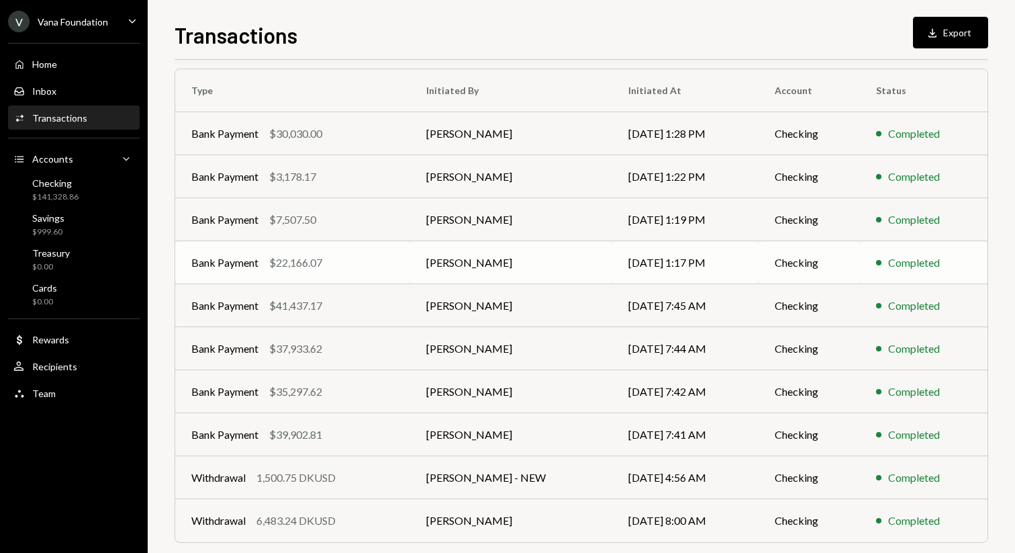
scroll to position [109, 0]
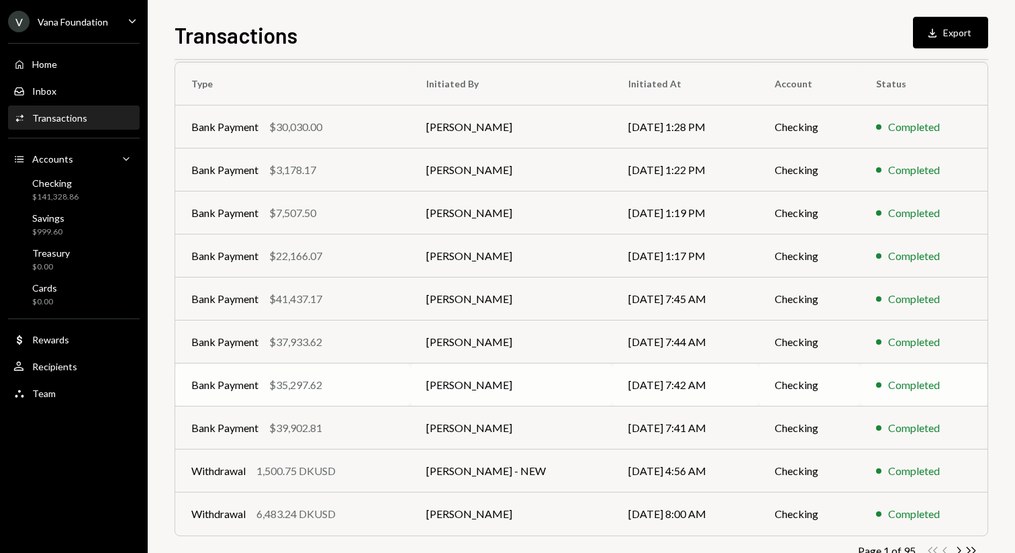
click at [355, 378] on div "Bank Payment $35,297.62" at bounding box center [292, 385] width 203 height 16
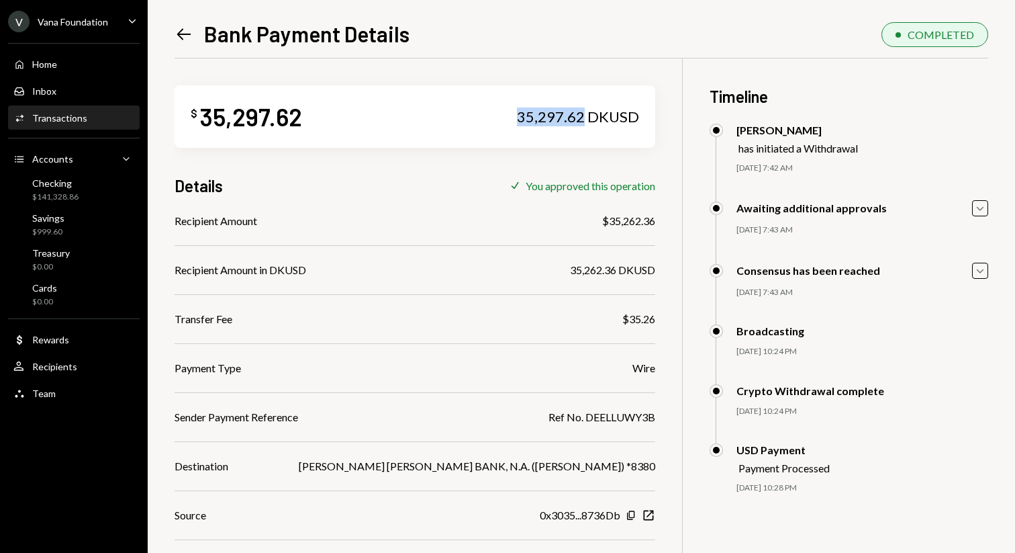
drag, startPoint x: 514, startPoint y: 111, endPoint x: 579, endPoint y: 106, distance: 65.4
click at [579, 106] on div "$ 35,297.62 35,297.62 DKUSD" at bounding box center [415, 116] width 481 height 62
drag, startPoint x: 516, startPoint y: 115, endPoint x: 579, endPoint y: 108, distance: 63.6
click at [579, 108] on div "35,297.62 DKUSD" at bounding box center [578, 116] width 122 height 19
copy div "35,297.62"
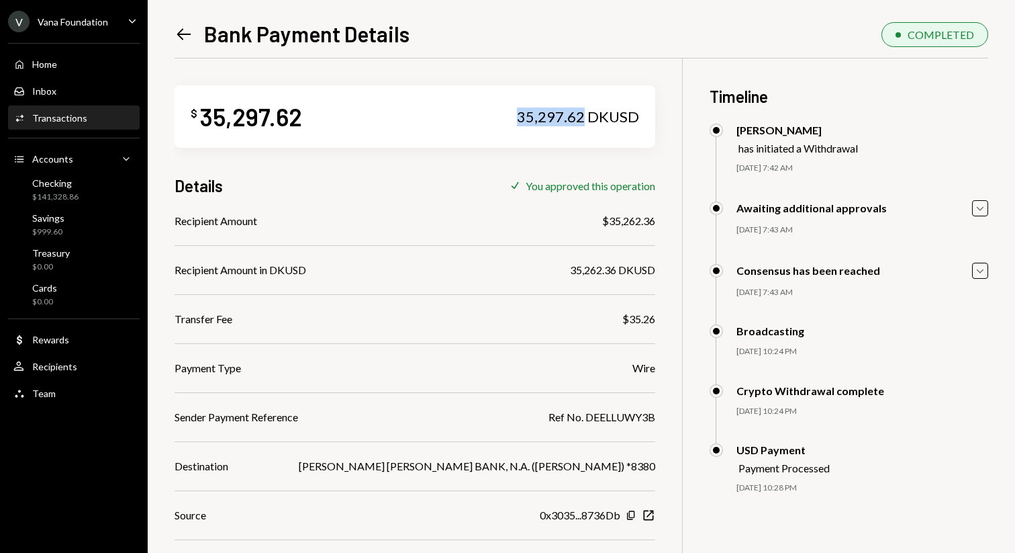
click at [183, 32] on icon "Left Arrow" at bounding box center [184, 34] width 19 height 19
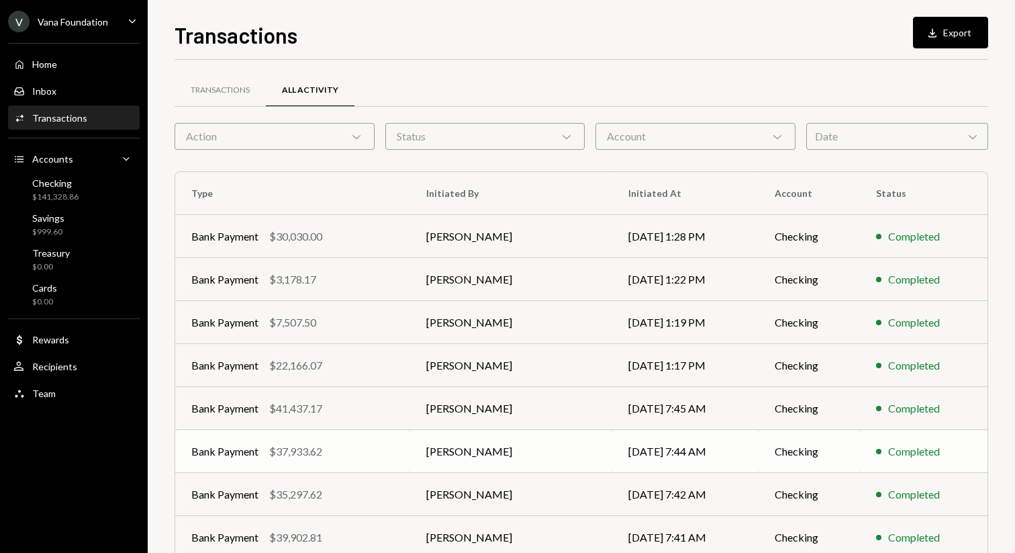
click at [393, 457] on div "Bank Payment $37,933.62" at bounding box center [292, 451] width 203 height 16
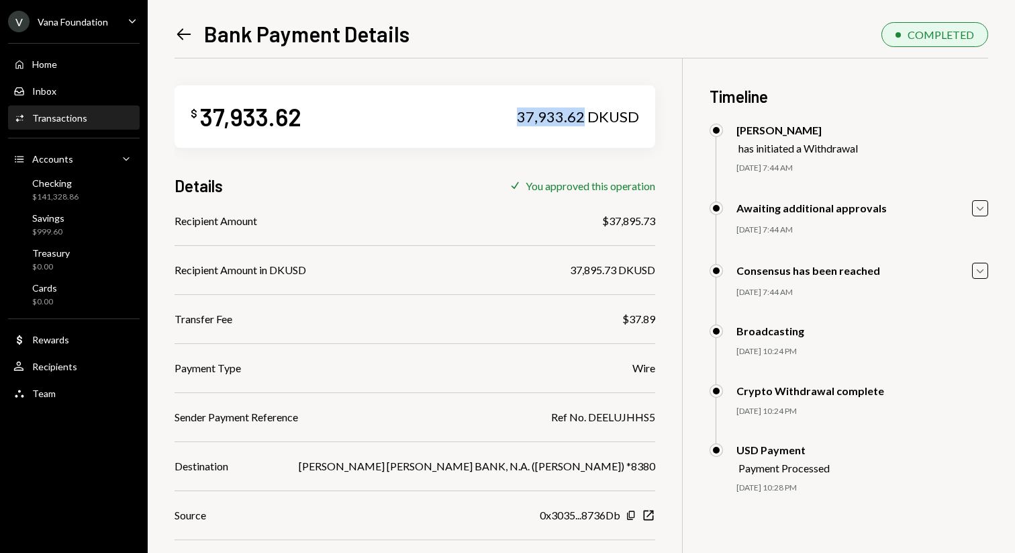
drag, startPoint x: 511, startPoint y: 113, endPoint x: 578, endPoint y: 111, distance: 67.2
click at [579, 111] on div "$ 37,933.62 37,933.62 DKUSD" at bounding box center [415, 116] width 481 height 62
copy div "37,933.62"
click at [181, 28] on icon "Left Arrow" at bounding box center [184, 34] width 19 height 19
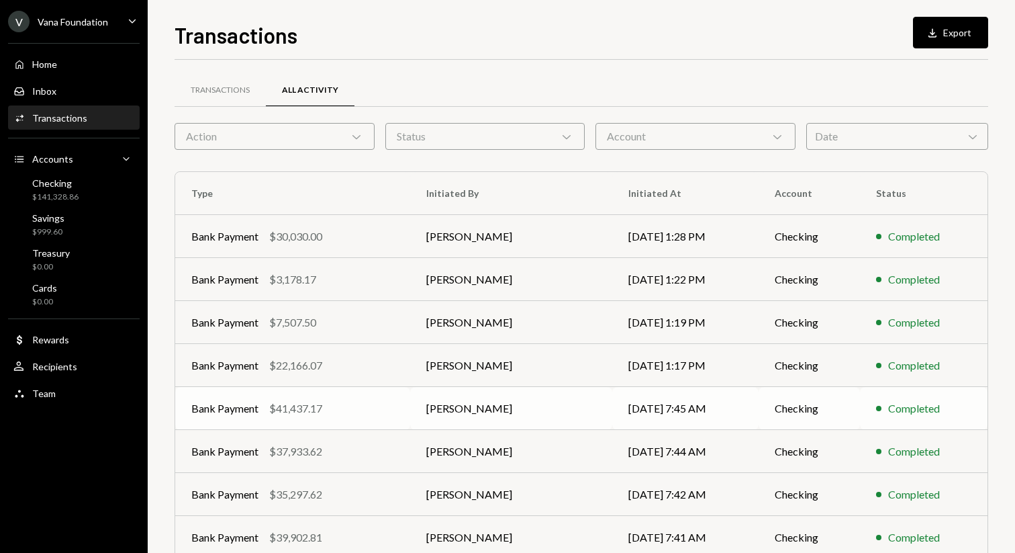
click at [394, 409] on div "Bank Payment $41,437.17" at bounding box center [292, 408] width 203 height 16
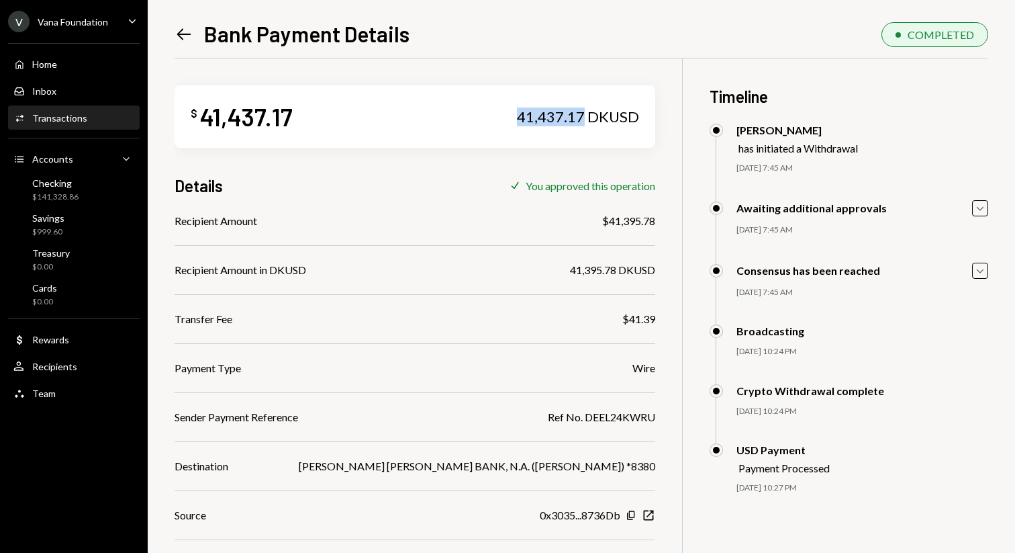
drag, startPoint x: 516, startPoint y: 111, endPoint x: 577, endPoint y: 107, distance: 61.2
click at [577, 107] on div "41,437.17 DKUSD" at bounding box center [578, 116] width 122 height 19
copy div "41,437.17"
click at [189, 30] on icon "Left Arrow" at bounding box center [184, 34] width 19 height 19
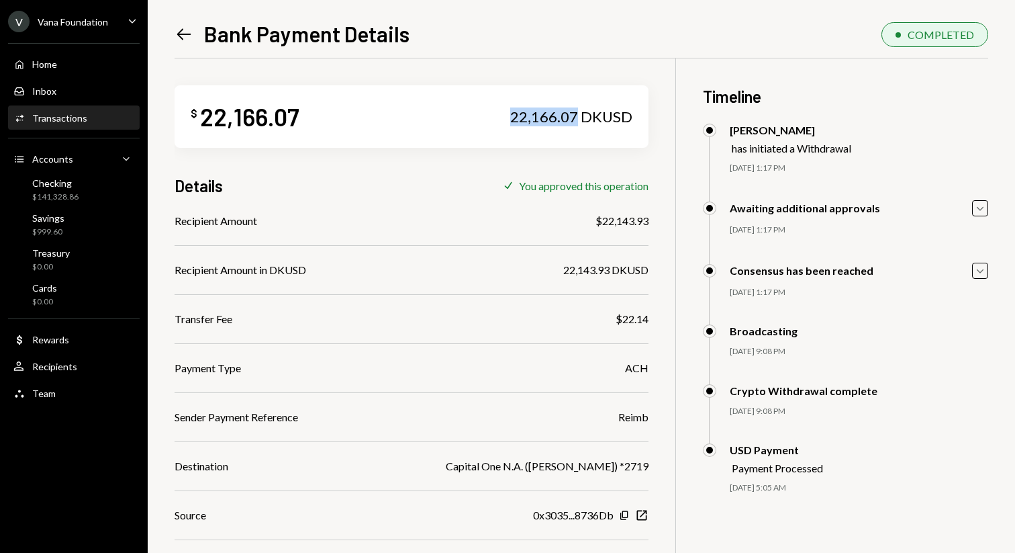
click at [577, 110] on div "$ 22,166.07 22,166.07 DKUSD" at bounding box center [412, 116] width 474 height 62
click at [189, 28] on icon "Left Arrow" at bounding box center [184, 34] width 19 height 19
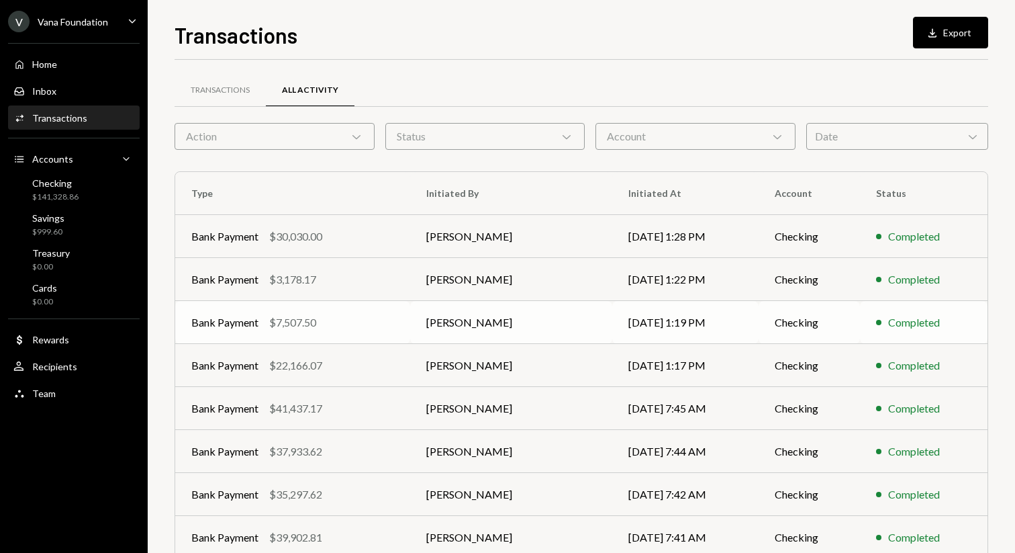
click at [379, 322] on div "Bank Payment $7,507.50" at bounding box center [292, 322] width 203 height 16
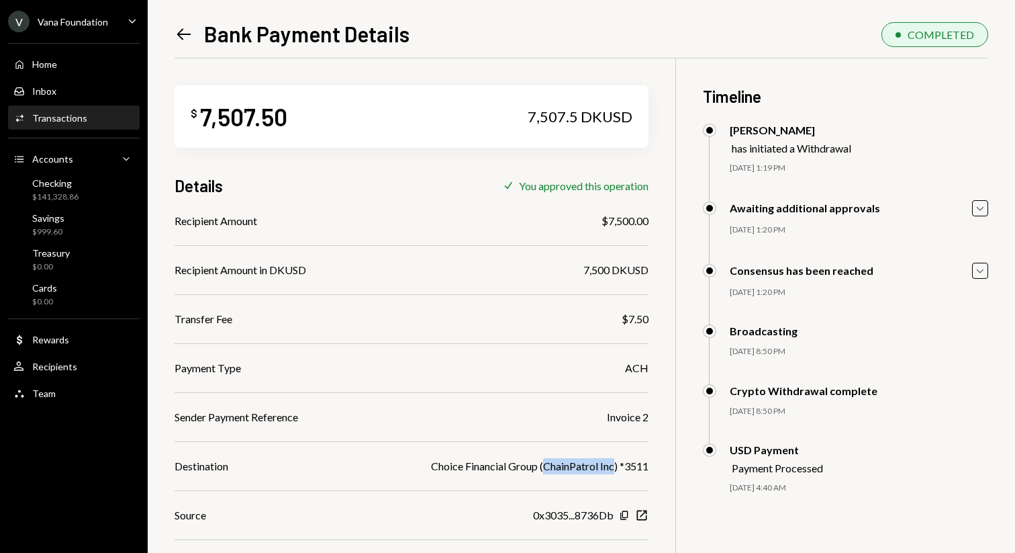
drag, startPoint x: 543, startPoint y: 464, endPoint x: 612, endPoint y: 463, distance: 69.2
click at [612, 463] on div "Choice Financial Group (ChainPatrol Inc) *3511" at bounding box center [540, 466] width 218 height 16
copy div "ChainPatrol Inc"
drag, startPoint x: 525, startPoint y: 118, endPoint x: 575, endPoint y: 113, distance: 50.5
click at [575, 113] on div "$ 7,507.50 7,507.5 DKUSD" at bounding box center [412, 116] width 474 height 62
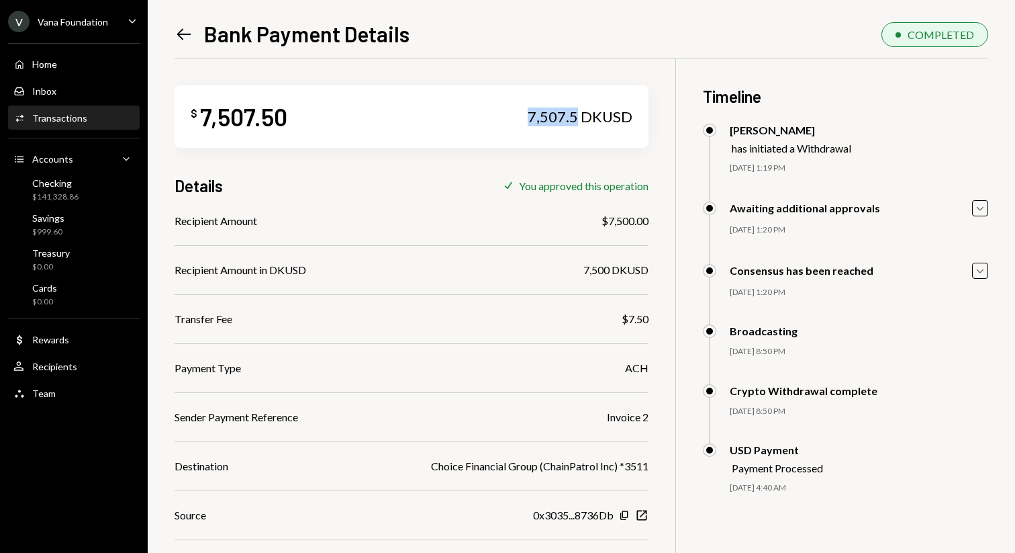
copy div "7,507.5"
click at [184, 34] on icon at bounding box center [184, 34] width 14 height 11
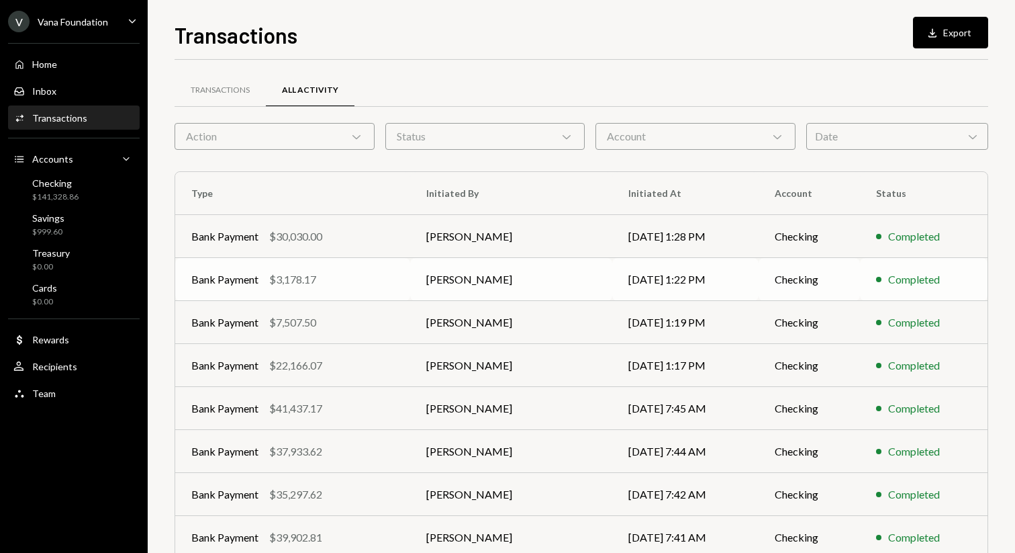
click at [333, 265] on td "Bank Payment $3,178.17" at bounding box center [292, 279] width 235 height 43
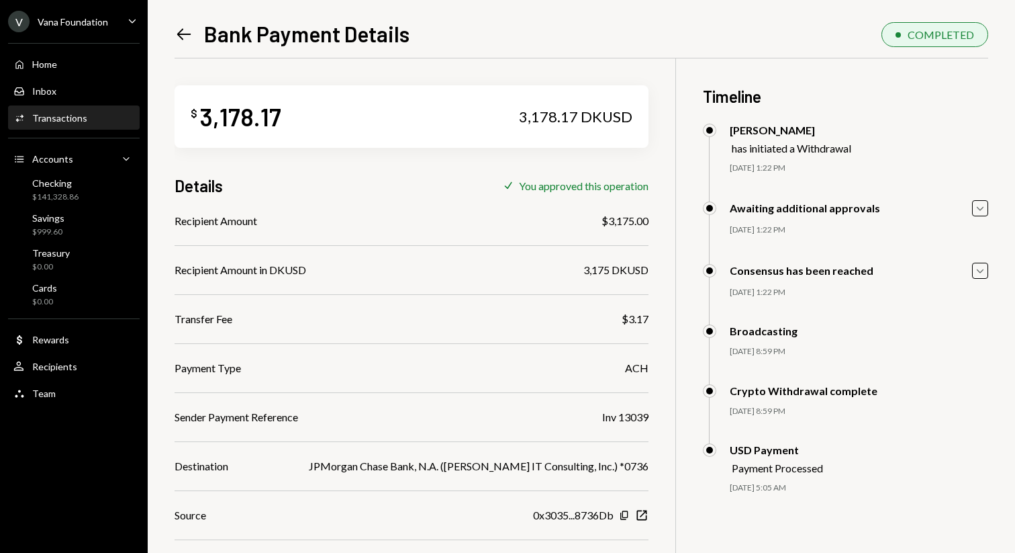
click at [187, 34] on icon at bounding box center [184, 34] width 14 height 11
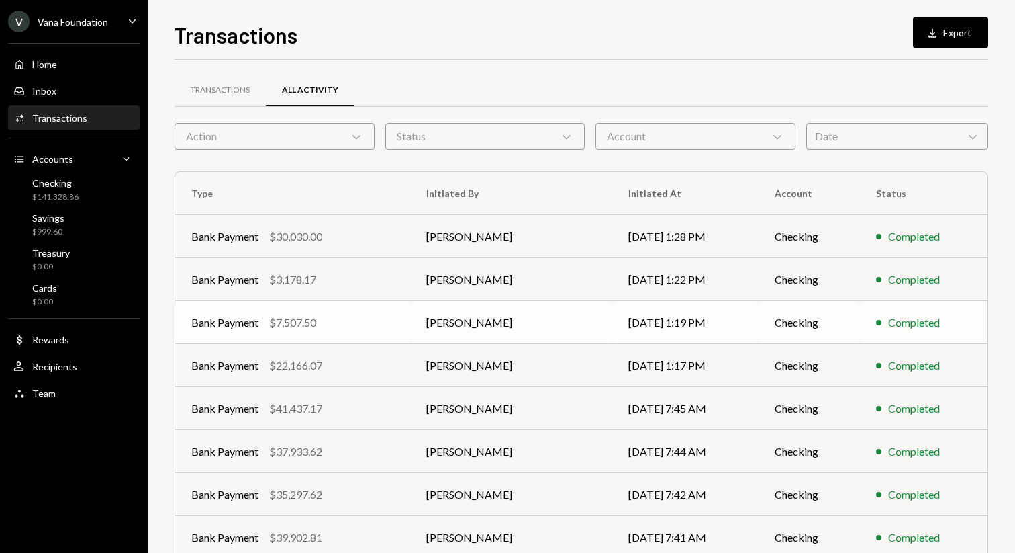
click at [378, 324] on div "Bank Payment $7,507.50" at bounding box center [292, 322] width 203 height 16
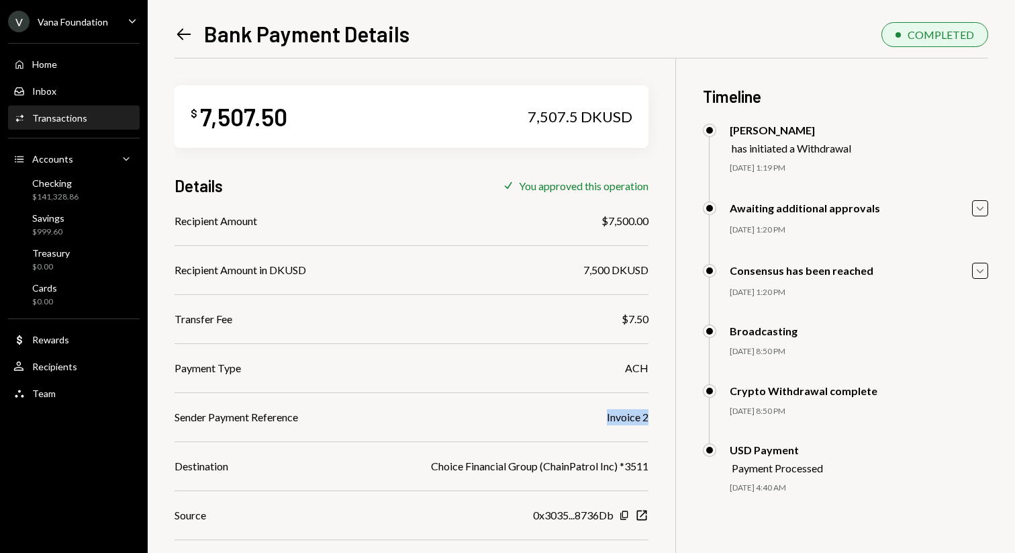
drag, startPoint x: 607, startPoint y: 415, endPoint x: 653, endPoint y: 415, distance: 46.3
click at [653, 415] on div "$ 7,507.50 7,507.5 DKUSD Details Check You approved this operation Recipient Am…" at bounding box center [582, 364] width 814 height 612
copy div "Invoice 2"
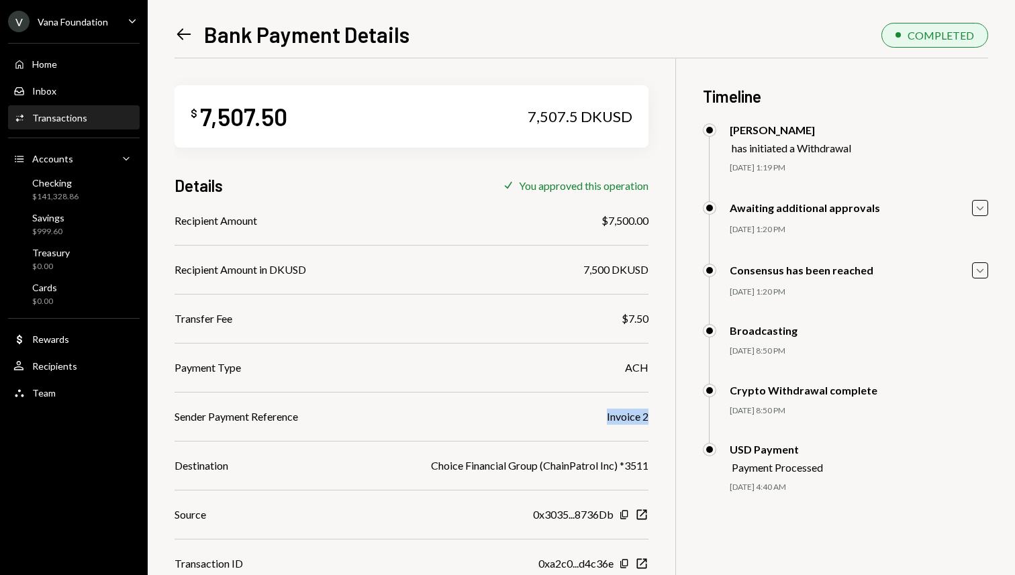
click at [185, 32] on icon "Left Arrow" at bounding box center [184, 34] width 19 height 19
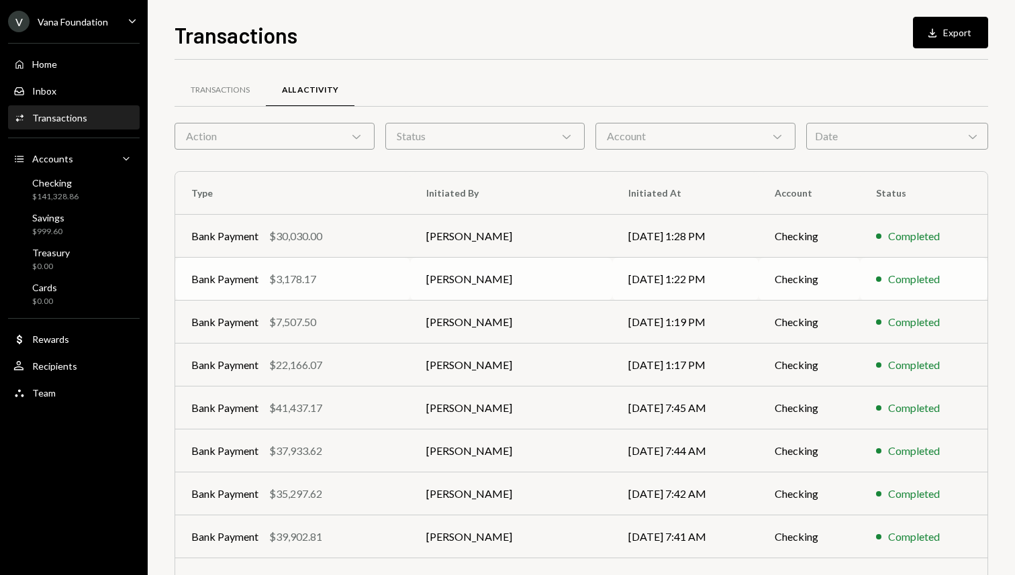
click at [294, 269] on td "Bank Payment $3,178.17" at bounding box center [292, 279] width 235 height 43
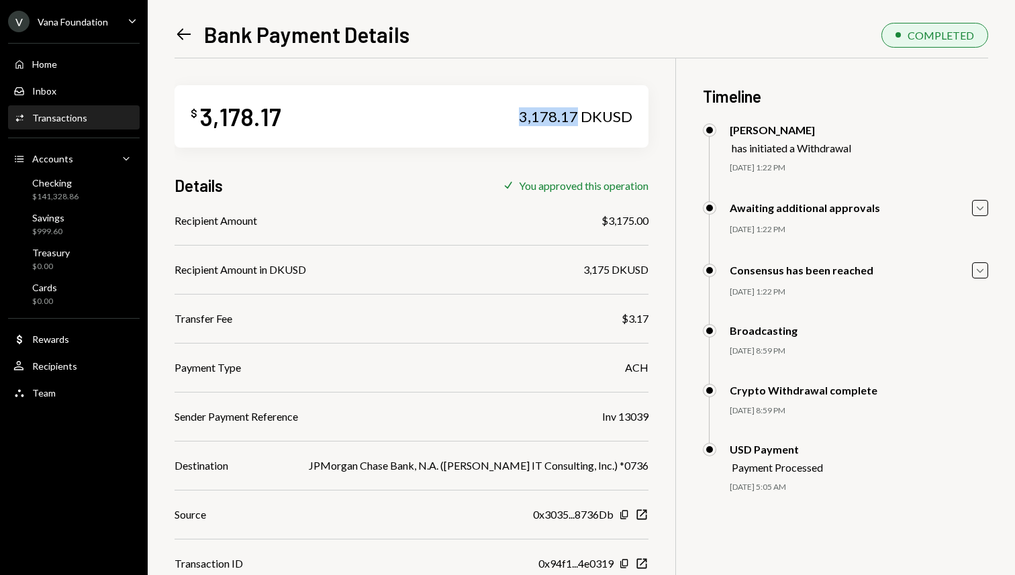
drag, startPoint x: 522, startPoint y: 113, endPoint x: 577, endPoint y: 113, distance: 54.4
click at [577, 113] on div "3,178.17 DKUSD" at bounding box center [575, 116] width 113 height 19
copy div "3,178.17"
drag, startPoint x: 504, startPoint y: 460, endPoint x: 614, endPoint y: 459, distance: 110.1
click at [614, 459] on div "JPMorgan Chase Bank, N.A. (Jones IT Consulting, Inc.) *0736" at bounding box center [479, 466] width 340 height 16
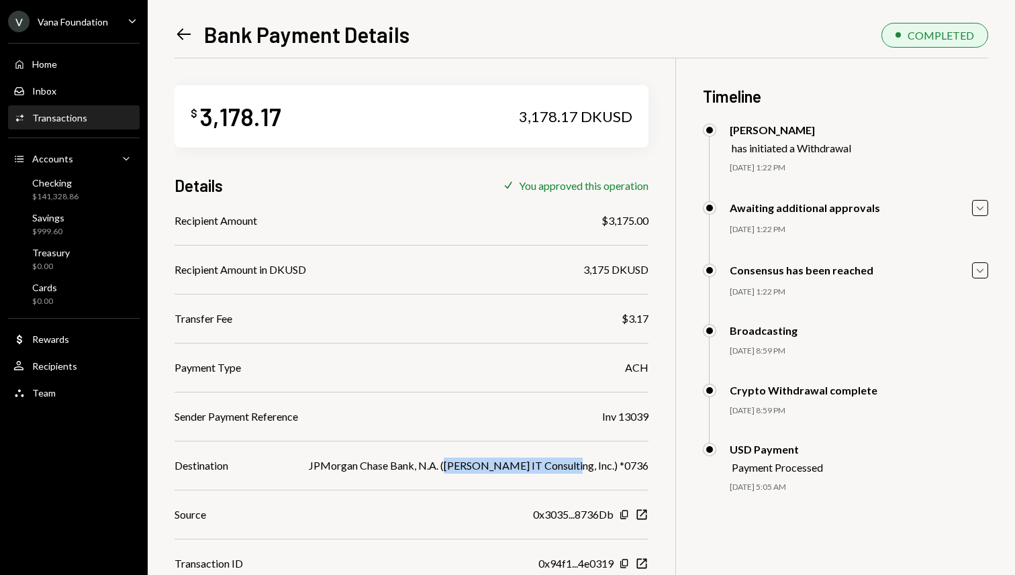
copy div "Jones IT Consulting, Inc."
click at [181, 34] on icon "Left Arrow" at bounding box center [184, 34] width 19 height 19
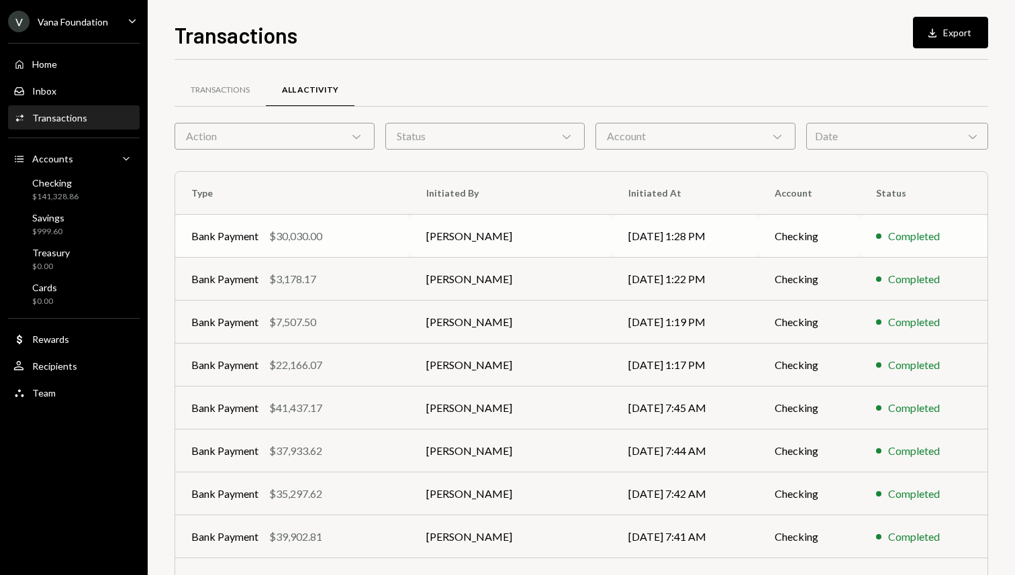
click at [295, 230] on div "$30,030.00" at bounding box center [295, 236] width 53 height 16
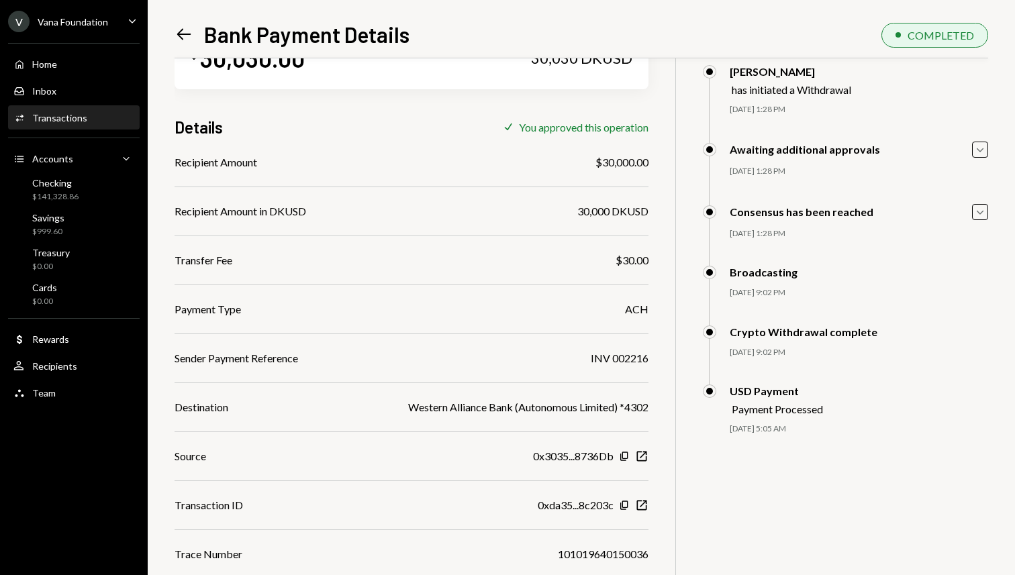
scroll to position [59, 0]
drag, startPoint x: 518, startPoint y: 404, endPoint x: 612, endPoint y: 405, distance: 94.0
click at [612, 405] on div "Western Alliance Bank (Autonomous Limited) *4302" at bounding box center [528, 407] width 240 height 16
copy div "Autonomous Limited"
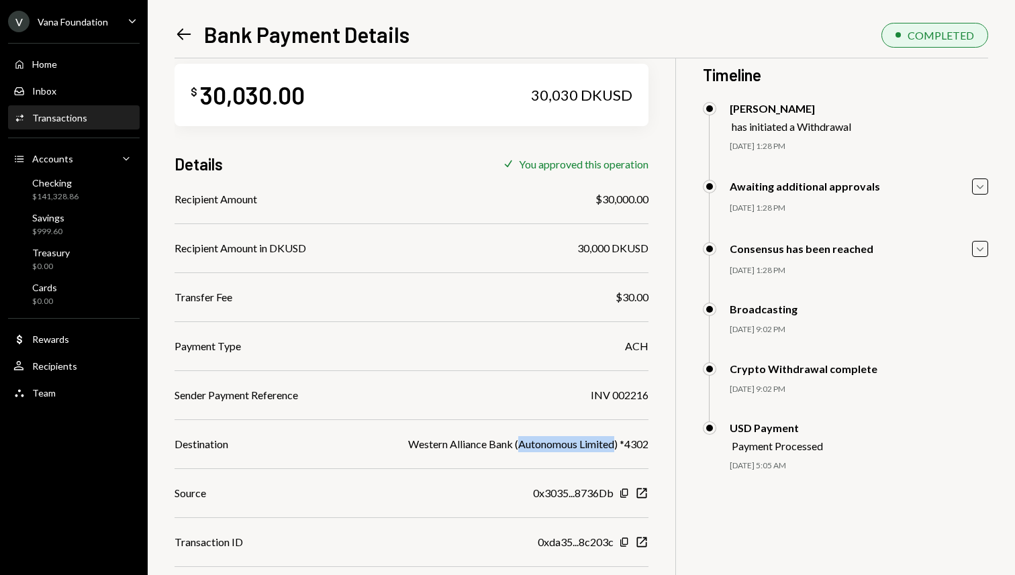
scroll to position [0, 0]
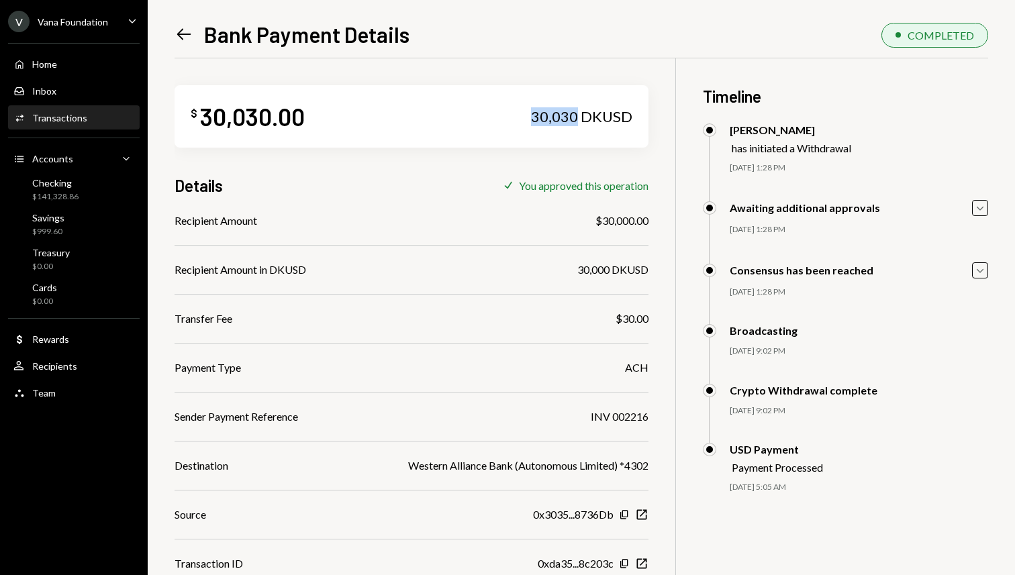
drag, startPoint x: 532, startPoint y: 109, endPoint x: 579, endPoint y: 111, distance: 47.0
click at [579, 111] on div "$ 30,030.00 30,030 DKUSD" at bounding box center [412, 116] width 474 height 62
copy div "30,030"
click at [193, 31] on icon "Left Arrow" at bounding box center [184, 34] width 19 height 19
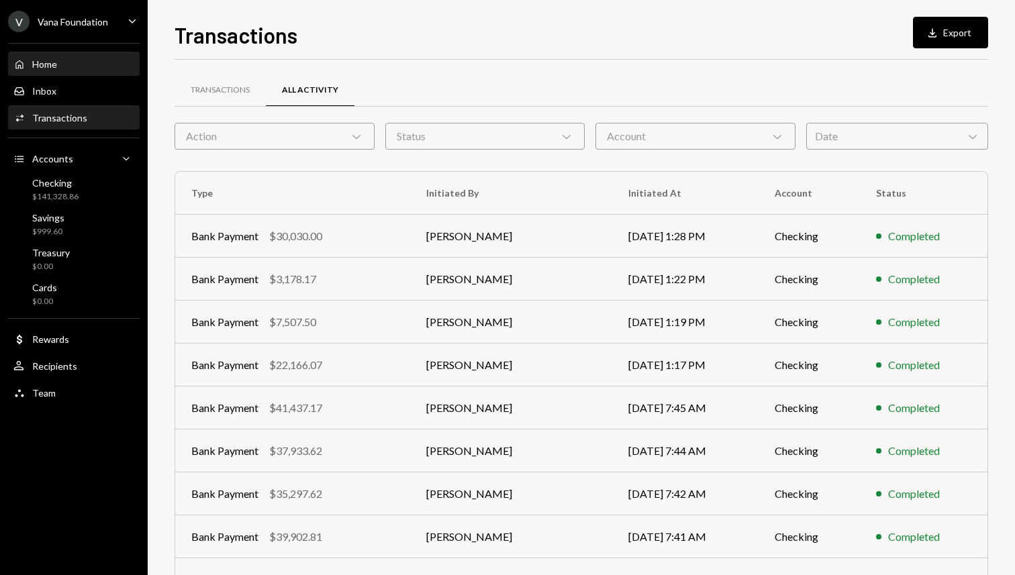
click at [55, 67] on div "Home" at bounding box center [44, 63] width 25 height 11
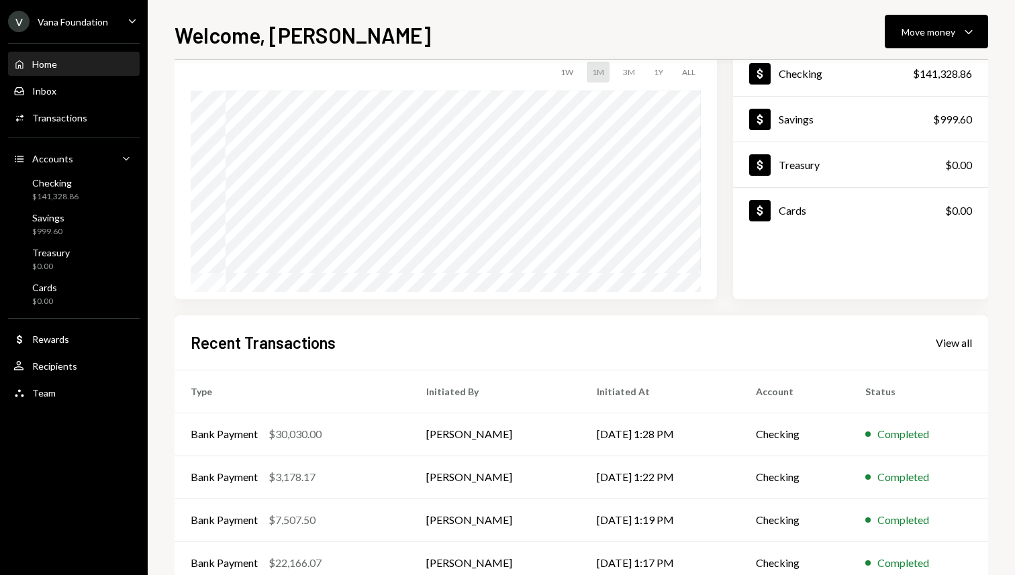
scroll to position [170, 0]
